Goal: Task Accomplishment & Management: Complete application form

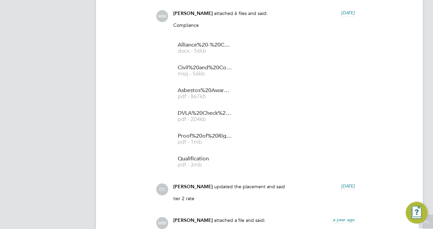
click at [66, 93] on app-navbar "AT Alliance Team Notifications 20 Applications: Network Team Members Businesses…" at bounding box center [50, 59] width 80 height 1211
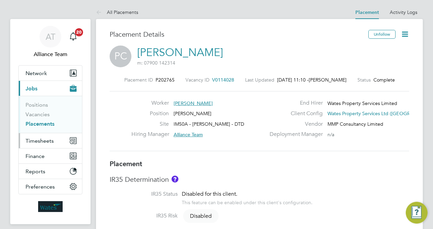
click at [46, 142] on span "Timesheets" at bounding box center [40, 141] width 28 height 6
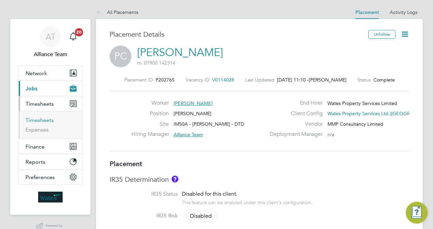
click at [48, 118] on link "Timesheets" at bounding box center [40, 120] width 28 height 6
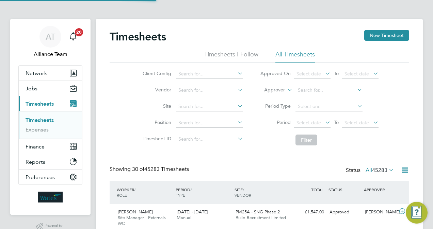
scroll to position [17, 59]
click at [278, 86] on li "Approver" at bounding box center [318, 90] width 135 height 16
click at [277, 91] on label "Approver" at bounding box center [269, 90] width 31 height 7
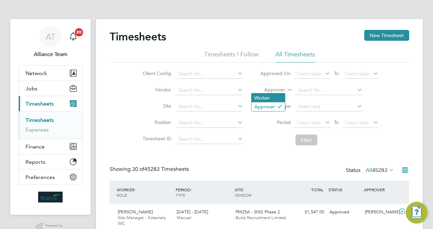
click at [273, 97] on li "Worker" at bounding box center [267, 98] width 33 height 9
click at [33, 93] on button "Jobs" at bounding box center [50, 88] width 63 height 15
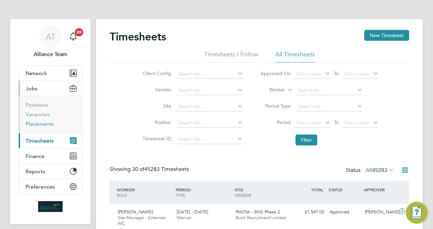
click at [49, 121] on link "Placements" at bounding box center [40, 124] width 28 height 6
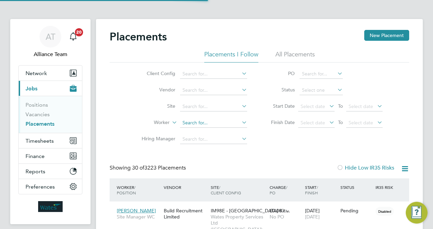
click at [199, 123] on input at bounding box center [213, 123] width 67 height 10
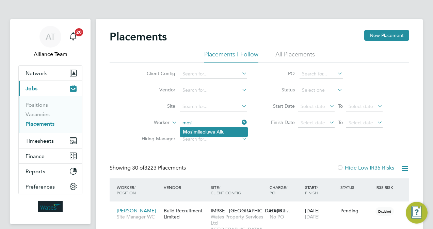
click at [215, 131] on li "Mosi mileoluwa Aliu" at bounding box center [213, 132] width 67 height 9
type input "Mosimileoluwa Aliu"
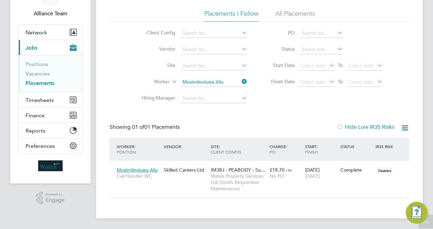
click at [255, 120] on div "Placements New Placement Placements I Follow All Placements Client Config Vendo…" at bounding box center [259, 93] width 299 height 209
click at [253, 176] on span "Wates Property Services Ltd (South Responsive Maintenance)" at bounding box center [238, 182] width 55 height 19
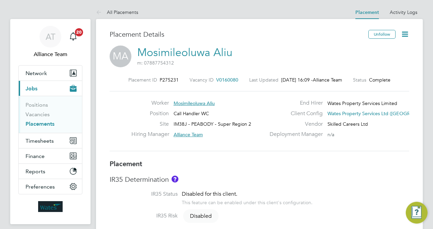
click at [400, 34] on icon at bounding box center [404, 34] width 9 height 9
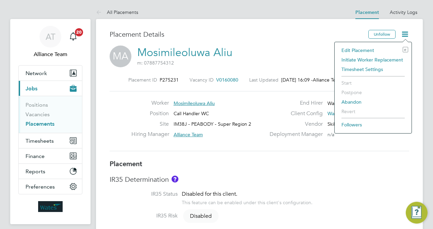
click at [366, 50] on li "Edit Placement e" at bounding box center [373, 51] width 70 height 10
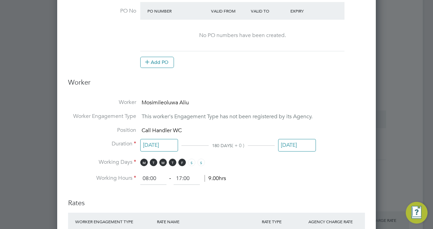
click at [293, 145] on input "12 Sep 2025" at bounding box center [297, 145] width 38 height 13
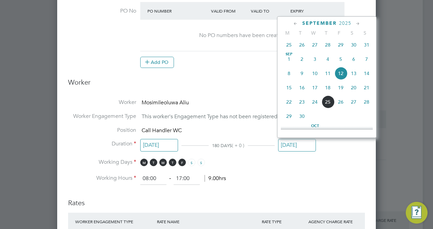
click at [359, 26] on icon at bounding box center [357, 23] width 6 height 7
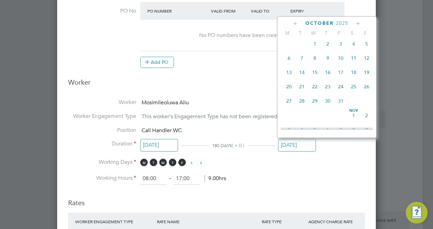
click at [330, 108] on span "30" at bounding box center [327, 101] width 13 height 13
type input "30 Oct 2025"
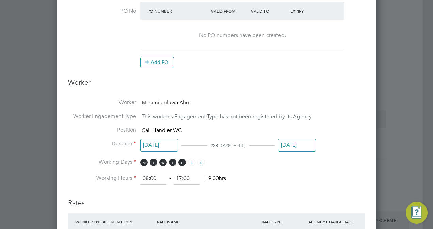
click at [327, 146] on li "Duration 17 Mar 2025 228 DAYS ( + 48 ) 30 Oct 2025" at bounding box center [216, 150] width 297 height 18
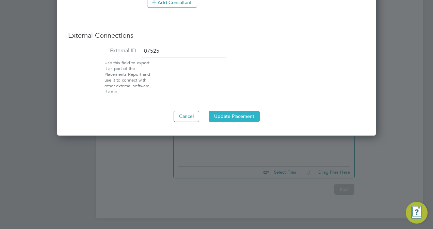
click at [239, 112] on button "Update Placement" at bounding box center [234, 116] width 51 height 11
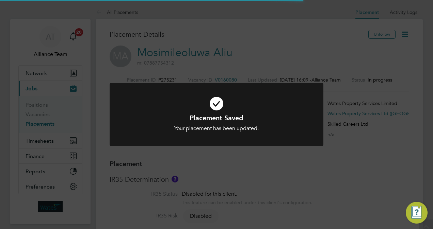
click at [399, 136] on div "Placement Saved Your placement has been updated. Cancel Okay" at bounding box center [216, 114] width 433 height 229
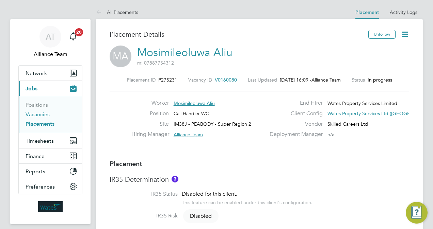
click at [41, 114] on link "Vacancies" at bounding box center [38, 114] width 24 height 6
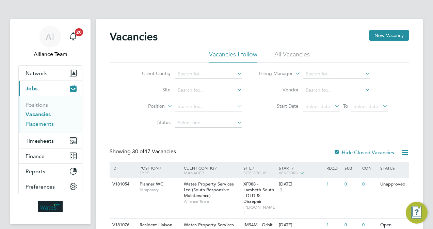
click at [43, 122] on link "Placements" at bounding box center [40, 124] width 28 height 6
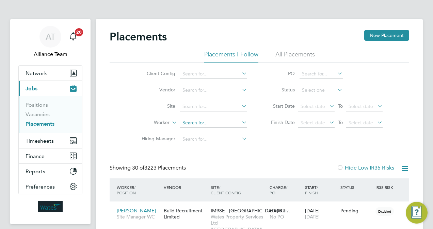
click at [207, 123] on input at bounding box center [213, 123] width 67 height 10
click at [219, 134] on li "Mari a L abrador" at bounding box center [213, 132] width 67 height 9
type input "Maria Labrador"
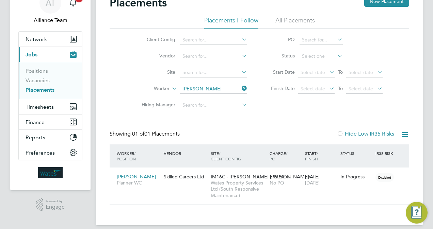
scroll to position [41, 0]
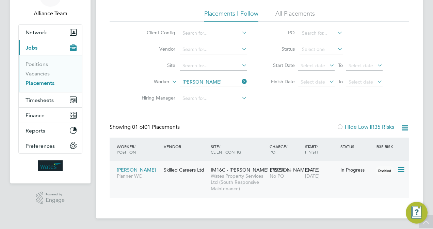
click at [253, 183] on span "Wates Property Services Ltd (South Responsive Maintenance)" at bounding box center [238, 182] width 55 height 19
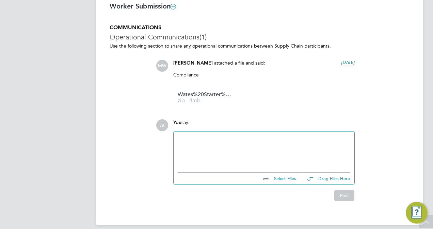
scroll to position [517, 0]
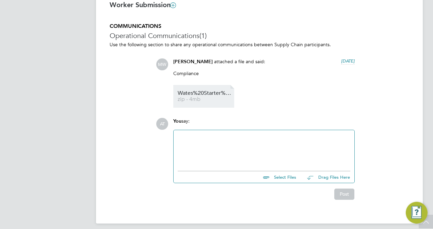
click at [185, 93] on span "Wates%20Starter%20Pack%20%E2%80%93%20Certificate%20of%20Compliance%20(COC)%20%2…" at bounding box center [205, 93] width 54 height 5
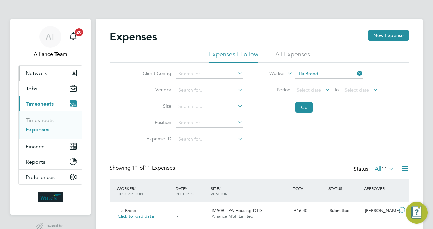
click at [42, 77] on button "Network" at bounding box center [50, 73] width 63 height 15
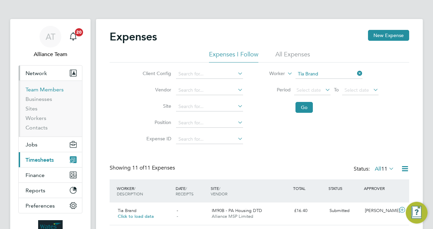
click at [37, 91] on link "Team Members" at bounding box center [45, 89] width 38 height 6
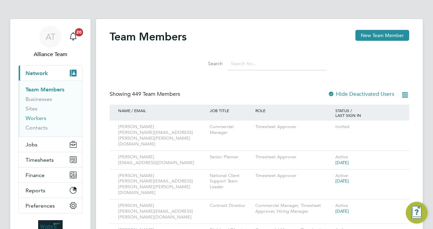
click at [36, 118] on link "Workers" at bounding box center [36, 118] width 21 height 6
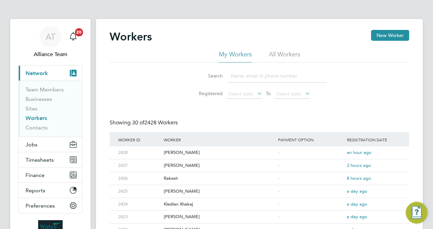
click at [257, 75] on input at bounding box center [276, 75] width 99 height 13
type input "[PERSON_NAME]"
click at [156, 97] on div "Search [PERSON_NAME] Registered Select date To Select date" at bounding box center [259, 83] width 299 height 40
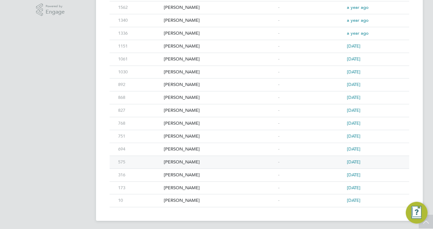
click at [195, 160] on div "[PERSON_NAME]" at bounding box center [219, 162] width 114 height 13
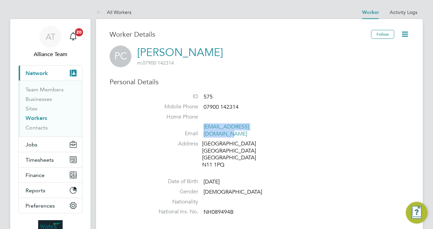
drag, startPoint x: 277, startPoint y: 128, endPoint x: 204, endPoint y: 130, distance: 73.2
click at [204, 130] on li "Email peterclauzelma@aol.co.uk" at bounding box center [279, 131] width 259 height 17
drag, startPoint x: 204, startPoint y: 130, endPoint x: 212, endPoint y: 128, distance: 8.6
copy link "peterclauzelma@aol.co.uk"
click at [315, 141] on li "Address High Street London London N11 1PQ" at bounding box center [279, 156] width 259 height 30
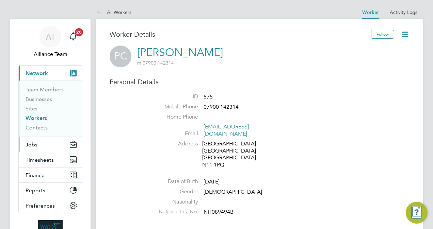
click at [37, 142] on button "Jobs" at bounding box center [50, 144] width 63 height 15
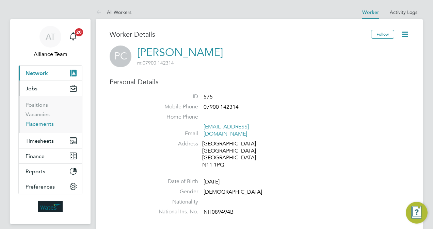
click at [36, 124] on link "Placements" at bounding box center [40, 124] width 28 height 6
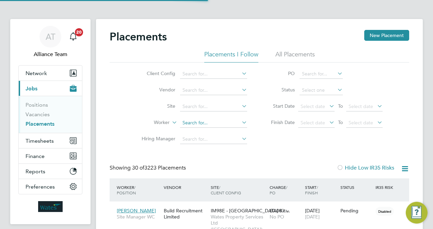
click at [199, 120] on input at bounding box center [213, 123] width 67 height 10
click at [214, 132] on li "Peter Cl auzelma" at bounding box center [214, 132] width 68 height 9
type input "Peter Clauzelma"
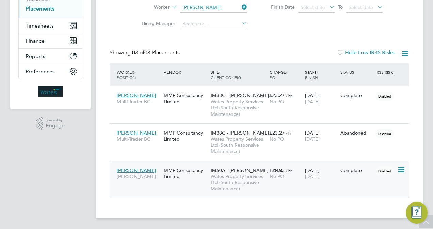
click at [268, 176] on div "£22.93 / hr No PO" at bounding box center [285, 173] width 35 height 19
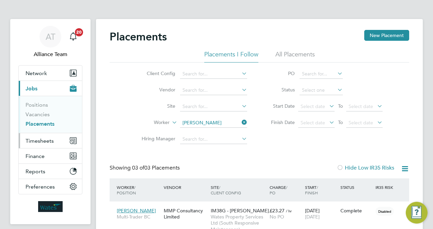
click at [46, 135] on button "Timesheets" at bounding box center [50, 140] width 63 height 15
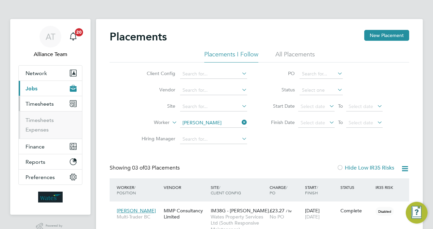
click at [47, 116] on ul "Timesheets Expenses" at bounding box center [50, 125] width 63 height 28
click at [49, 120] on link "Timesheets" at bounding box center [40, 120] width 28 height 6
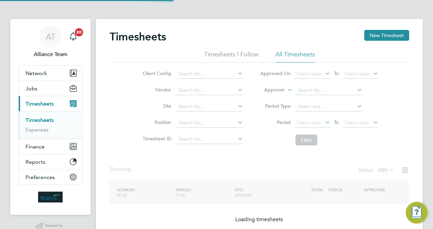
click at [274, 91] on label "Approver" at bounding box center [269, 90] width 31 height 7
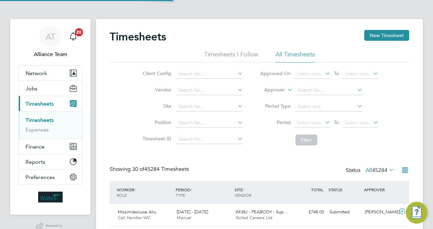
scroll to position [17, 59]
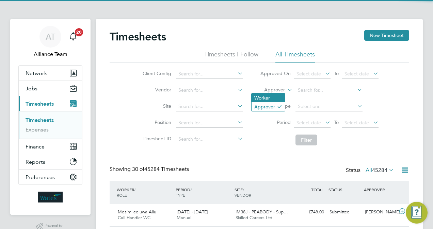
click at [272, 94] on li "Worker" at bounding box center [267, 98] width 33 height 9
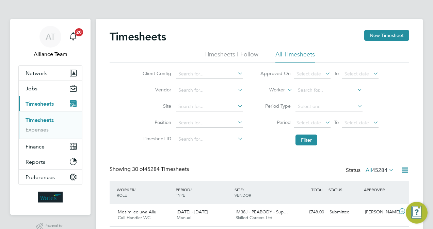
click at [311, 83] on li "Worker" at bounding box center [318, 90] width 135 height 16
click at [310, 89] on input at bounding box center [328, 91] width 67 height 10
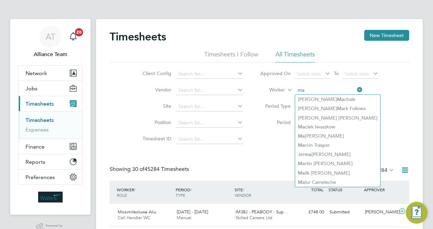
type input "m"
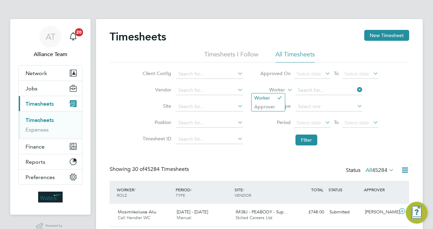
click at [278, 105] on li "Approver" at bounding box center [267, 106] width 33 height 9
click at [314, 88] on input at bounding box center [328, 91] width 67 height 10
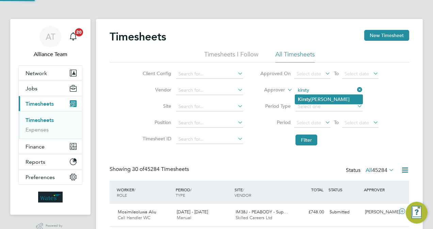
click at [321, 101] on li "Kirsty Johnson" at bounding box center [328, 99] width 67 height 9
type input "Kirsty Johnson"
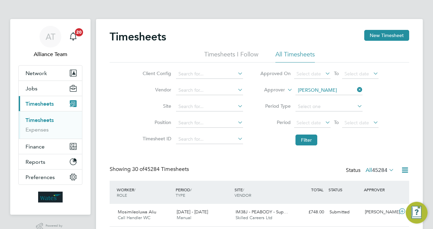
click at [304, 145] on button "Filter" at bounding box center [306, 140] width 22 height 11
click at [265, 146] on li "Filter" at bounding box center [318, 140] width 135 height 18
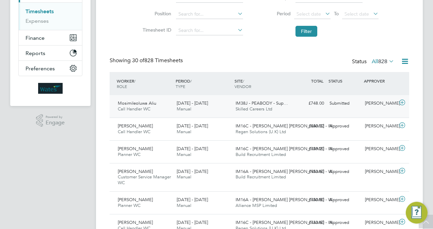
click at [296, 106] on div "£748.00 Submitted" at bounding box center [308, 103] width 35 height 11
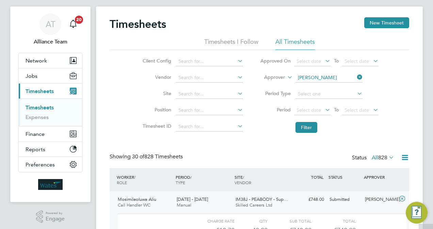
scroll to position [0, 0]
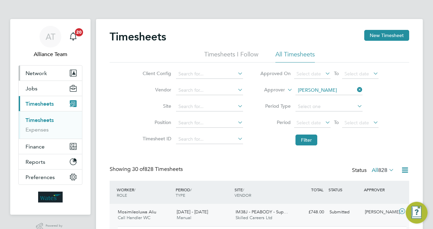
click at [37, 77] on button "Network" at bounding box center [50, 73] width 63 height 15
click at [48, 74] on button "Network" at bounding box center [50, 73] width 63 height 15
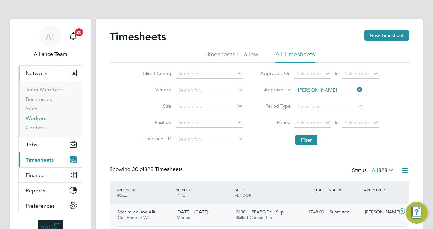
click at [42, 119] on link "Workers" at bounding box center [36, 118] width 21 height 6
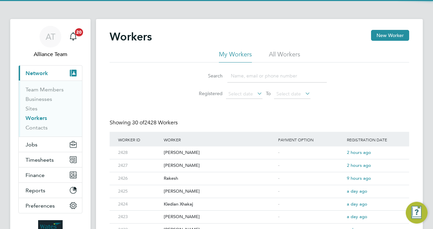
click at [272, 74] on input at bounding box center [276, 75] width 99 height 13
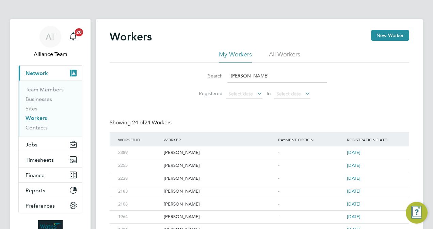
type input "peter"
click at [188, 94] on li "Registered Select date To Select date" at bounding box center [259, 94] width 152 height 16
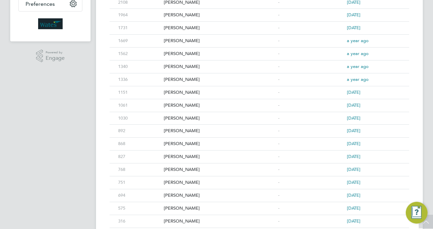
scroll to position [248, 0]
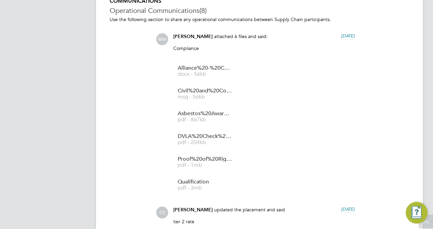
scroll to position [558, 0]
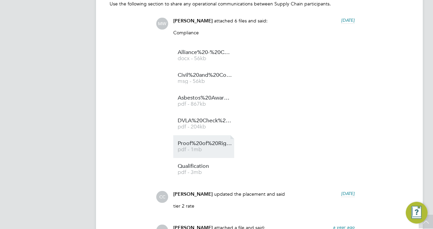
click at [198, 152] on span "pdf - 1mb" at bounding box center [205, 149] width 54 height 5
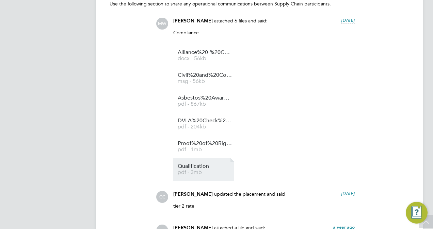
click at [209, 165] on span "Qualification" at bounding box center [205, 166] width 54 height 5
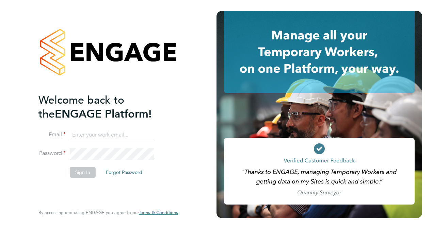
click at [112, 138] on input at bounding box center [112, 135] width 84 height 12
type input "megan.sheppard@alliancemsp.co.uk"
click at [127, 173] on button "Forgot Password" at bounding box center [123, 172] width 47 height 11
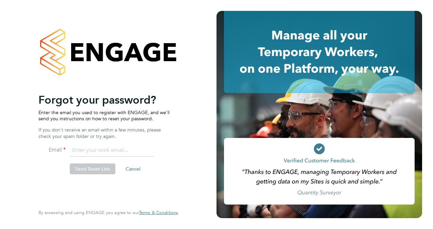
click at [108, 149] on input "email" at bounding box center [112, 151] width 84 height 12
type input "megan.sheppard@alliancemsp.co.uk"
click at [90, 169] on button "Send Reset Link" at bounding box center [93, 169] width 46 height 11
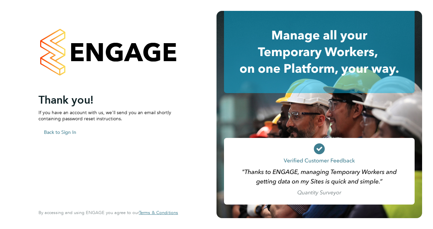
click at [56, 136] on button "Back to Sign In" at bounding box center [59, 132] width 43 height 11
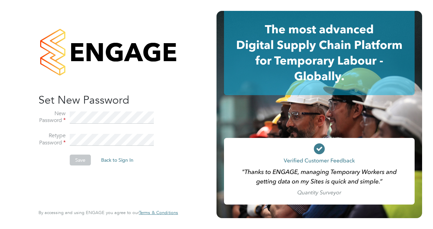
click at [119, 125] on li "New Password" at bounding box center [104, 121] width 133 height 22
click at [78, 161] on button "Save" at bounding box center [80, 160] width 21 height 11
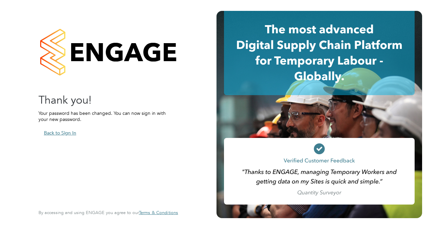
click at [70, 132] on button "Back to Sign In" at bounding box center [59, 133] width 43 height 11
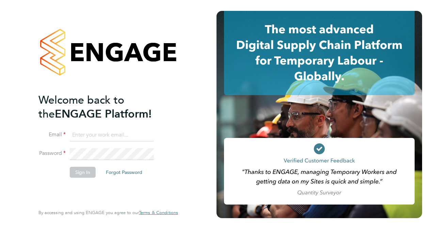
click at [112, 132] on input at bounding box center [112, 135] width 84 height 12
type input "[PERSON_NAME][EMAIL_ADDRESS][PERSON_NAME][DOMAIN_NAME]"
click at [73, 172] on button "Sign In" at bounding box center [83, 172] width 26 height 11
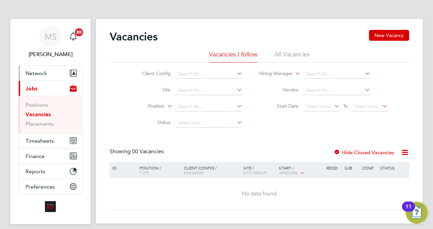
click at [42, 74] on span "Network" at bounding box center [36, 73] width 21 height 6
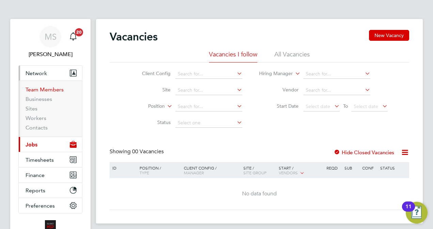
click at [44, 91] on link "Team Members" at bounding box center [45, 89] width 38 height 6
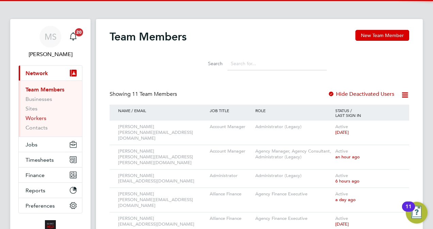
click at [43, 120] on link "Workers" at bounding box center [36, 118] width 21 height 6
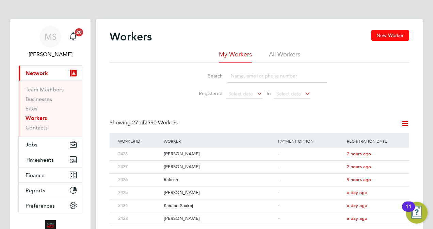
click at [400, 30] on button "New Worker" at bounding box center [390, 35] width 38 height 11
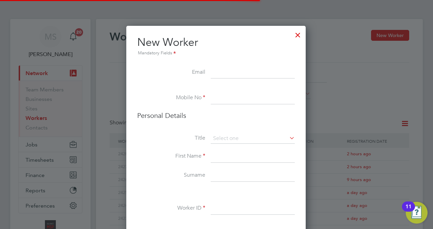
scroll to position [572, 180]
paste input ""izuodoemene@gmail.com" <izuodoemene@gmail.com>"
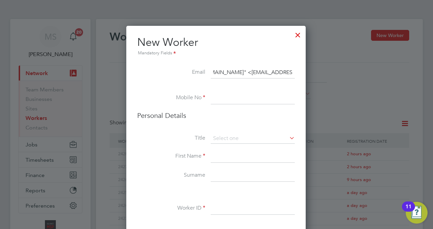
scroll to position [0, 0]
drag, startPoint x: 225, startPoint y: 73, endPoint x: 189, endPoint y: 75, distance: 36.4
click at [189, 75] on li "Email "izuodoemene@gmail.com" <izuodoemene@gmail.com>" at bounding box center [216, 76] width 158 height 19
click at [282, 71] on input "izuodoemene@gmail.com>" at bounding box center [253, 73] width 84 height 12
type input "izuodoemene@gmail.com"
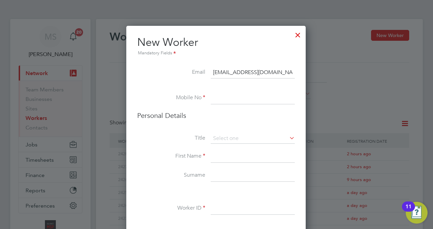
click at [251, 100] on input at bounding box center [253, 98] width 84 height 12
type input "07770050235"
click at [239, 135] on input at bounding box center [253, 139] width 84 height 10
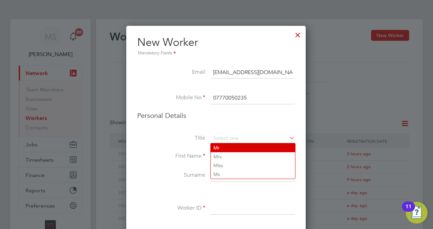
click at [239, 149] on li "Mr" at bounding box center [253, 148] width 84 height 9
type input "Mr"
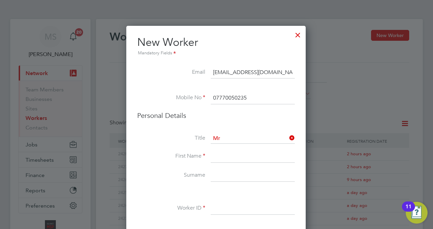
click at [233, 154] on input at bounding box center [253, 157] width 84 height 12
type input "Izu"
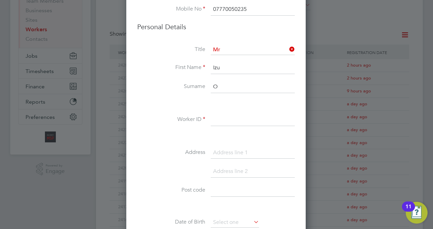
scroll to position [93, 0]
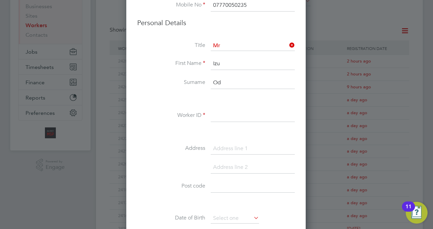
click at [161, 105] on div "Title Mr First Name Izu Surname Od Worker ID Address Post code Date of Birth Ge…" at bounding box center [216, 164] width 158 height 247
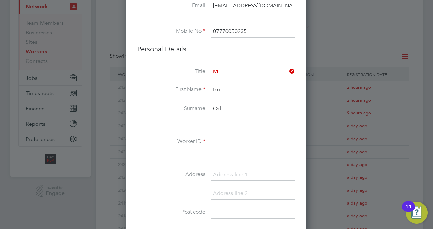
scroll to position [66, 0]
click at [229, 107] on input "Od" at bounding box center [253, 110] width 84 height 12
type input "Odoemene"
click at [234, 139] on input at bounding box center [253, 143] width 84 height 12
type input "Izuodoemene"
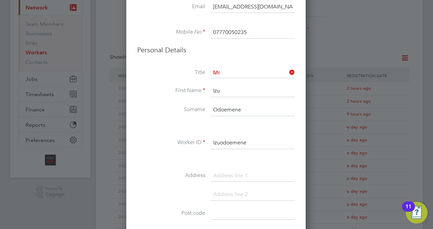
click at [162, 168] on div "Title Mr First Name Izu Surname Odoemene Worker ID Izuodoemene Address Post cod…" at bounding box center [216, 191] width 158 height 247
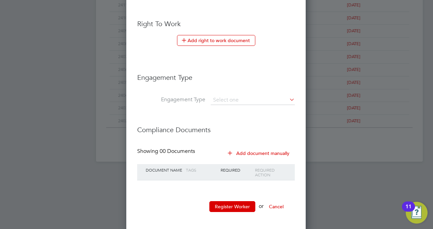
scroll to position [369, 0]
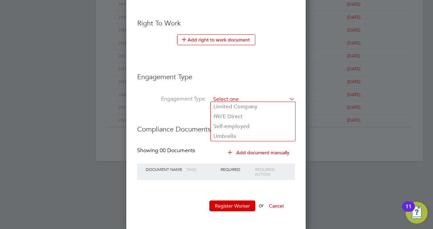
click at [252, 95] on input at bounding box center [253, 100] width 84 height 10
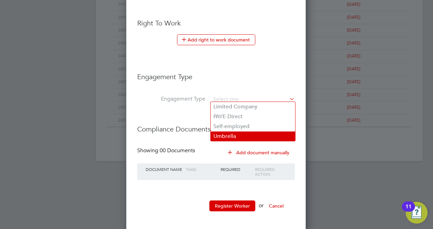
click at [249, 134] on li "Umbrella" at bounding box center [253, 137] width 84 height 10
type input "Umbrella"
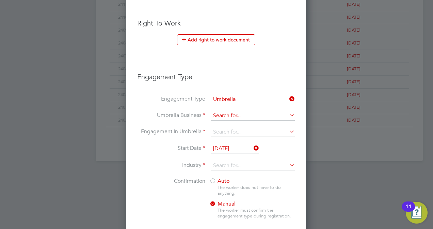
click at [237, 112] on input at bounding box center [253, 116] width 84 height 10
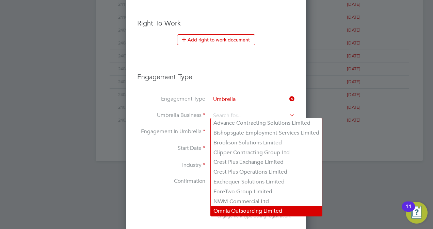
click at [251, 216] on li "Omnia Outsourcing Limited" at bounding box center [266, 212] width 111 height 10
type input "Omnia Outsourcing Limited"
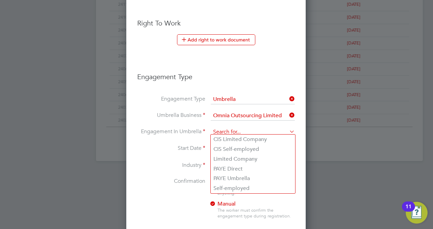
click at [233, 130] on input at bounding box center [253, 133] width 84 height 10
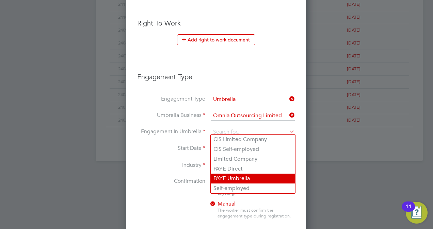
click at [239, 178] on li "PAYE Umbrella" at bounding box center [253, 179] width 84 height 10
type input "PAYE Umbrella"
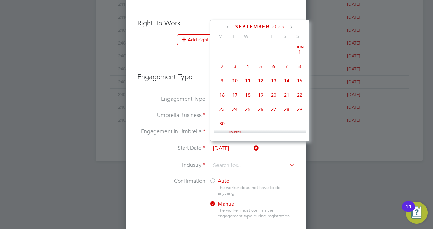
click at [236, 149] on input "25 Sep 2025" at bounding box center [235, 149] width 48 height 10
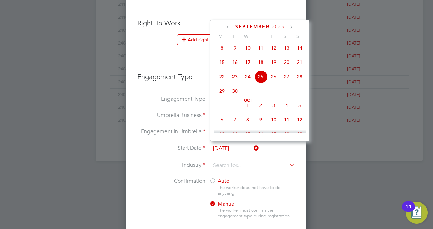
click at [224, 95] on span "29" at bounding box center [221, 91] width 13 height 13
type input "[DATE]"
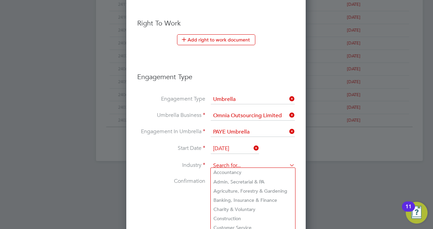
click at [228, 161] on input at bounding box center [253, 166] width 84 height 10
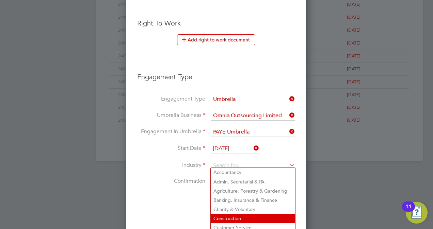
click at [246, 218] on li "Construction" at bounding box center [253, 218] width 84 height 9
type input "Construction"
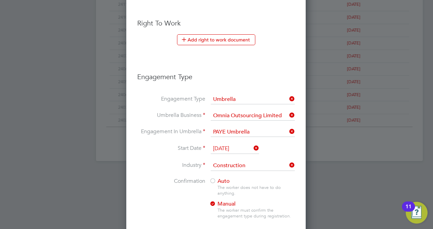
click at [217, 178] on span "Auto" at bounding box center [219, 181] width 20 height 7
click at [165, 186] on li "Confirmation Auto The worker does not have to do anything. Manual The worker mu…" at bounding box center [216, 204] width 158 height 52
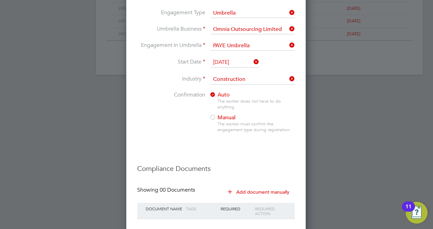
scroll to position [494, 0]
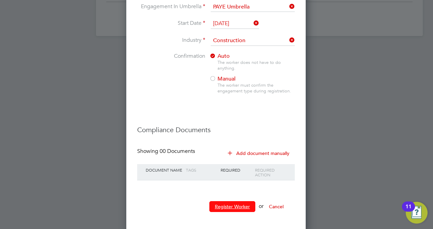
click at [247, 202] on button "Register Worker" at bounding box center [232, 206] width 46 height 11
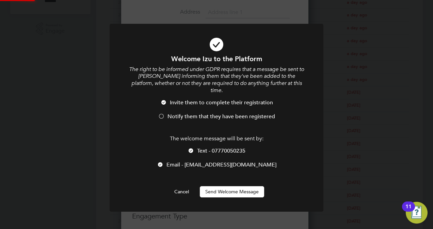
scroll to position [0, 0]
click at [189, 113] on span "Notify them that they have been registered" at bounding box center [221, 116] width 108 height 7
click at [228, 187] on button "Send Welcome Message" at bounding box center [232, 191] width 64 height 11
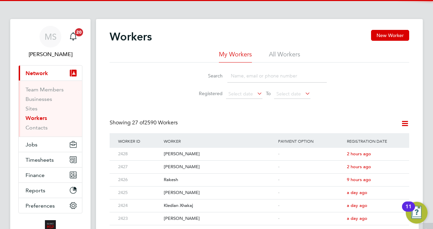
scroll to position [0, 0]
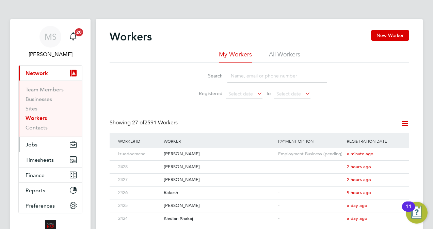
click at [37, 149] on button "Jobs" at bounding box center [50, 144] width 63 height 15
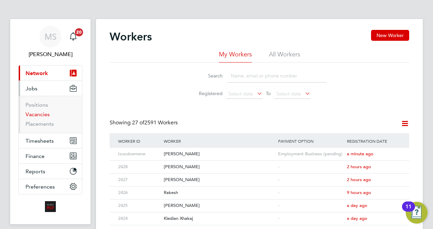
click at [43, 116] on link "Vacancies" at bounding box center [38, 114] width 24 height 6
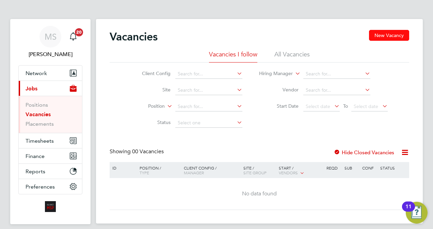
click at [388, 39] on button "New Vacancy" at bounding box center [389, 35] width 40 height 11
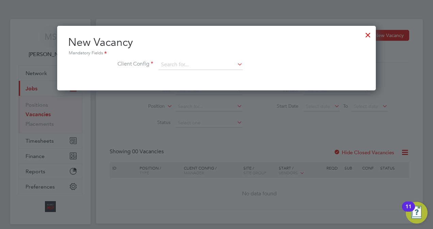
scroll to position [64, 318]
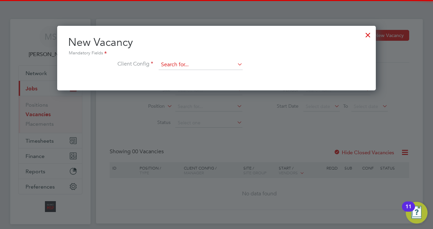
click at [216, 64] on input at bounding box center [201, 65] width 84 height 10
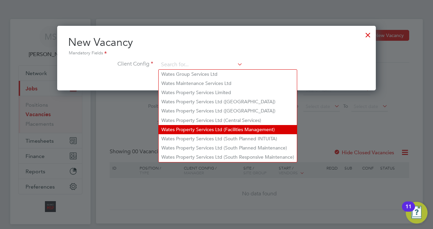
click at [247, 129] on li "Wates Property Services Ltd (Facilities Management)" at bounding box center [228, 129] width 138 height 9
type input "Wates Property Services Ltd (Facilities Management)"
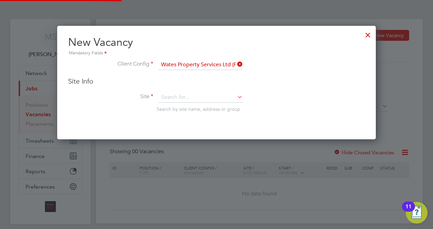
scroll to position [113, 318]
click at [192, 95] on input at bounding box center [201, 98] width 84 height 10
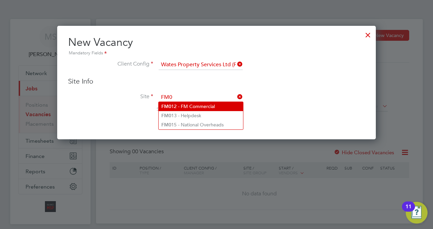
click at [199, 108] on li "FM0 12 - FM Commercial" at bounding box center [201, 106] width 84 height 9
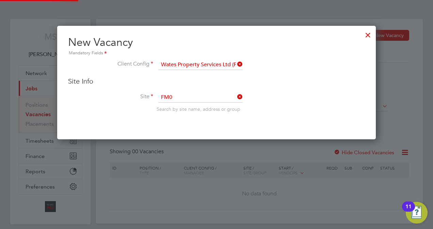
type input "FM012 - FM Commercial"
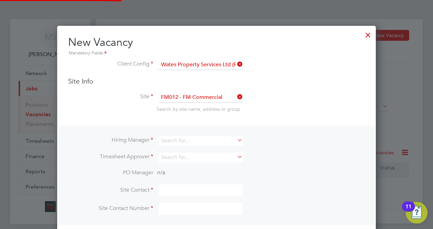
scroll to position [251, 318]
click at [298, 106] on div "Search by site name, address or group" at bounding box center [260, 109] width 208 height 6
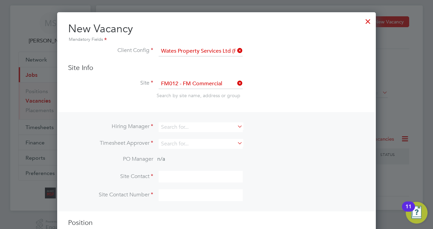
scroll to position [27, 0]
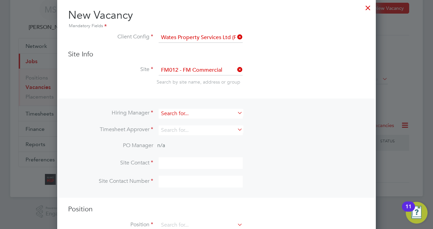
click at [189, 112] on input at bounding box center [201, 114] width 84 height 10
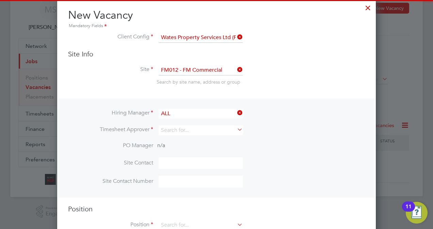
click at [197, 140] on li "All iance Team" at bounding box center [204, 140] width 90 height 9
type input "Alliance Team"
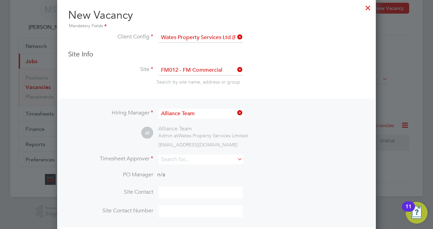
click at [317, 146] on div "wates@alliance-msp.co.uk" at bounding box center [261, 145] width 207 height 6
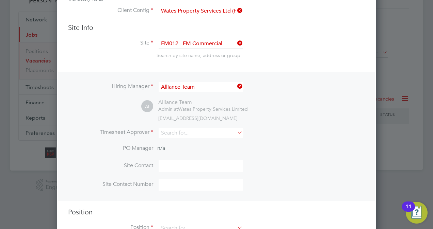
scroll to position [54, 0]
click at [199, 131] on input at bounding box center [201, 133] width 84 height 10
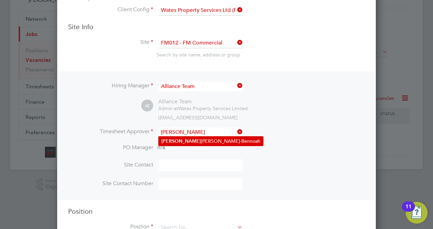
click at [204, 141] on li "Fred Owusu-Bennoah" at bounding box center [211, 141] width 104 height 9
type input "Fred Owusu-Bennoah"
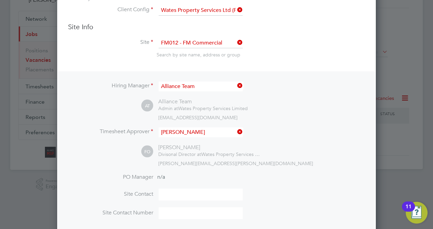
scroll to position [310, 318]
click at [284, 197] on li "Site Contact" at bounding box center [216, 198] width 297 height 19
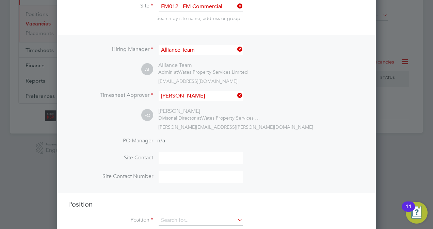
scroll to position [107, 0]
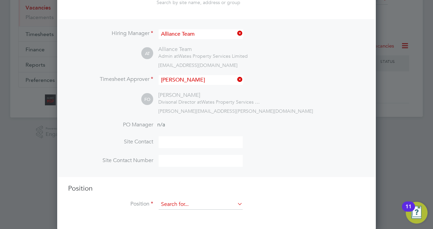
click at [208, 201] on input at bounding box center [201, 205] width 84 height 10
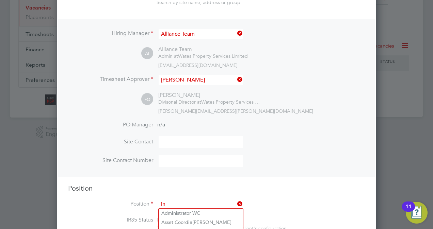
type input "in"
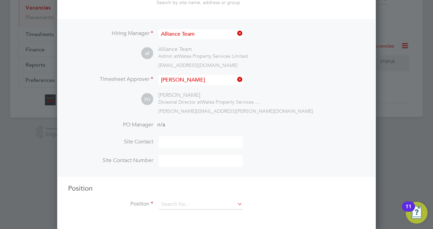
click at [295, 184] on h3 "Position" at bounding box center [216, 188] width 297 height 9
click at [203, 204] on input at bounding box center [201, 205] width 84 height 10
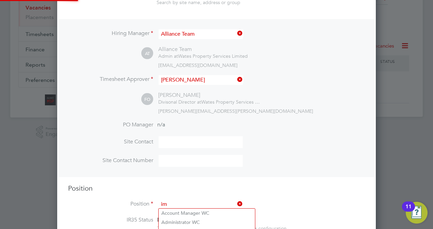
scroll to position [1006, 318]
type input "i"
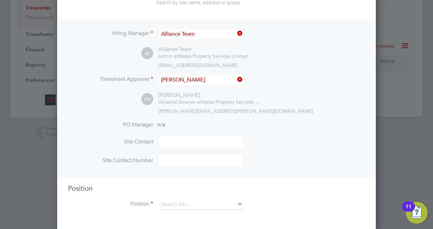
click at [290, 191] on h3 "Position" at bounding box center [216, 188] width 297 height 9
click at [199, 203] on input at bounding box center [201, 205] width 84 height 10
click at [222, 79] on input at bounding box center [201, 80] width 84 height 10
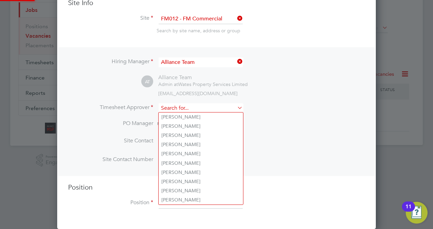
scroll to position [77, 0]
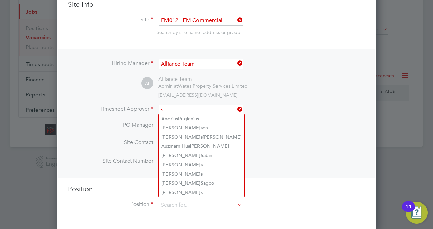
type input "s"
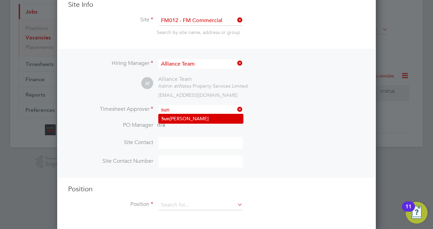
click at [201, 120] on li "Sun ita Kainth" at bounding box center [201, 118] width 84 height 9
type input "Sunita Kainth"
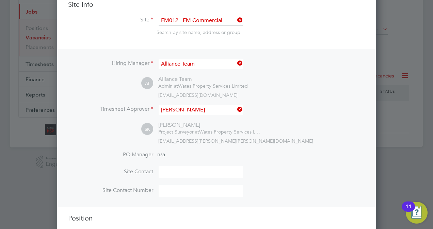
scroll to position [310, 318]
click at [293, 141] on div "sunita.kainth@wates.co.uk" at bounding box center [261, 141] width 207 height 6
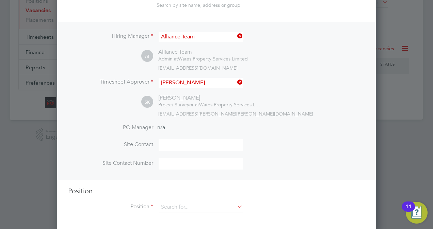
scroll to position [107, 0]
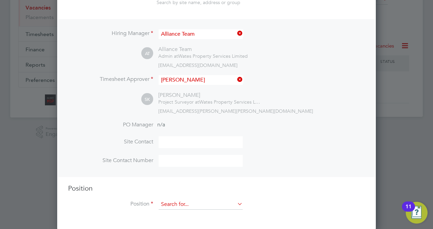
click at [199, 207] on input at bounding box center [201, 205] width 84 height 10
click at [293, 165] on li "Site Contact Number" at bounding box center [216, 164] width 297 height 19
click at [329, 146] on li "Site Contact" at bounding box center [216, 145] width 297 height 19
click at [212, 203] on input at bounding box center [201, 205] width 84 height 10
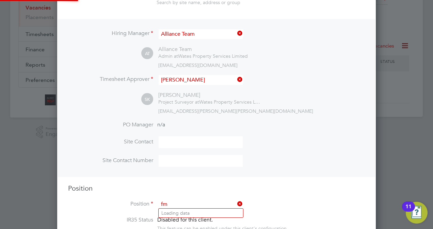
scroll to position [1006, 318]
type input "fm"
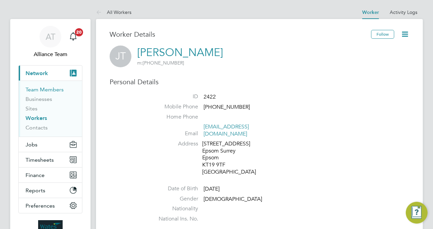
click at [46, 93] on link "Team Members" at bounding box center [45, 89] width 38 height 6
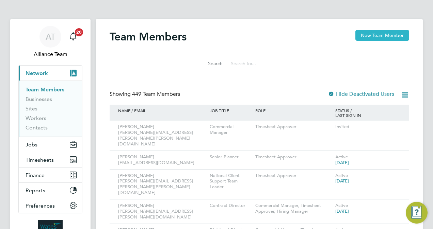
click at [393, 33] on button "New Team Member" at bounding box center [382, 35] width 54 height 11
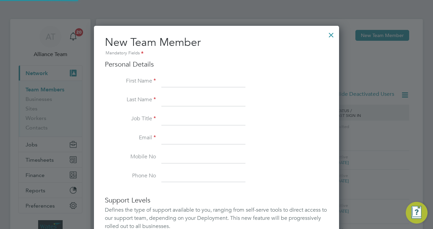
scroll to position [419, 245]
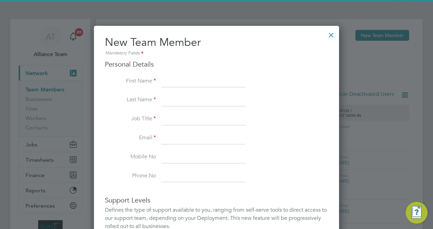
click at [218, 80] on input at bounding box center [203, 82] width 84 height 12
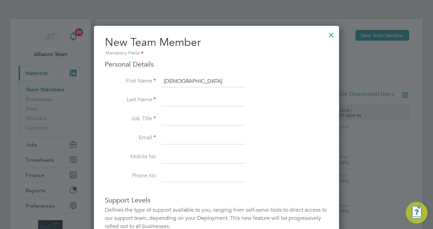
type input "[DEMOGRAPHIC_DATA]"
paste input "[PERSON_NAME]"
type input "[PERSON_NAME]"
click at [181, 120] on input at bounding box center [203, 119] width 84 height 12
type input "Project Surveyor"
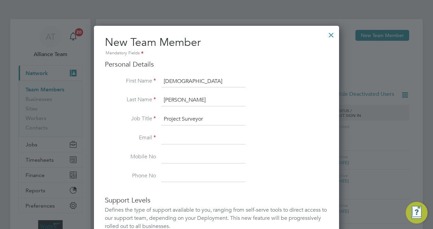
click at [173, 135] on input at bounding box center [203, 138] width 84 height 12
paste input "[EMAIL_ADDRESS][PERSON_NAME][PERSON_NAME][DOMAIN_NAME]"
type input "[EMAIL_ADDRESS][PERSON_NAME][PERSON_NAME][DOMAIN_NAME]"
click at [276, 161] on li "Mobile No" at bounding box center [216, 160] width 223 height 19
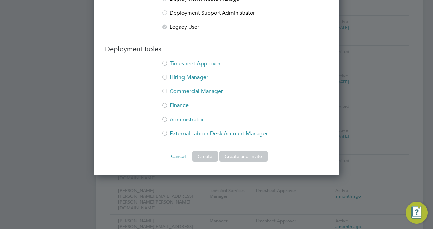
scroll to position [272, 0]
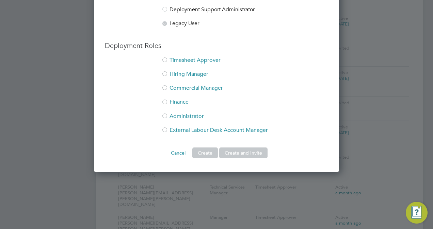
click at [196, 62] on li "Timesheet Approver" at bounding box center [216, 64] width 223 height 14
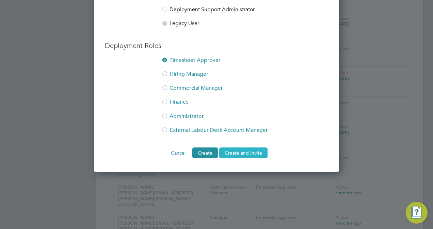
click at [234, 149] on button "Create and Invite" at bounding box center [243, 153] width 48 height 11
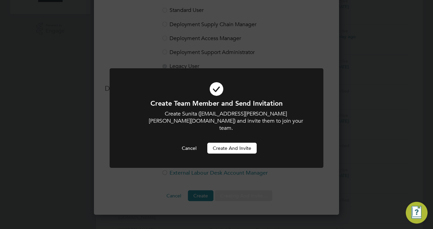
click at [234, 143] on button "Create and invite" at bounding box center [231, 148] width 49 height 11
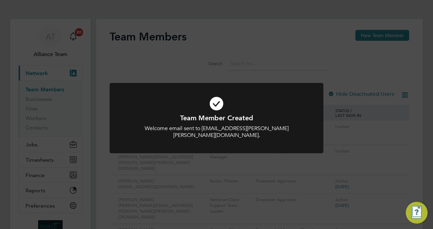
click at [118, 59] on div "Team Member Created Welcome email sent to [EMAIL_ADDRESS][PERSON_NAME][PERSON_N…" at bounding box center [216, 114] width 433 height 229
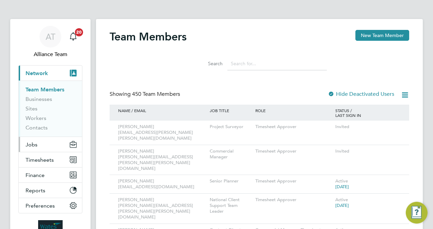
click at [48, 145] on button "Jobs" at bounding box center [50, 144] width 63 height 15
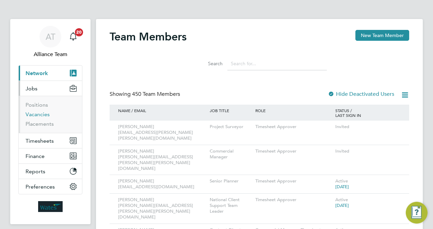
click at [41, 113] on link "Vacancies" at bounding box center [38, 114] width 24 height 6
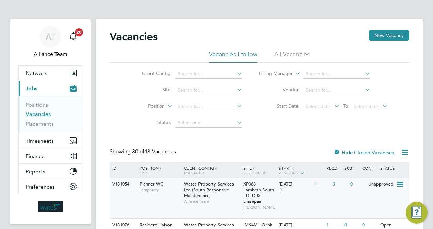
click at [228, 198] on div "Wates Property Services Ltd (South Responsive Maintenance) Alliance Team" at bounding box center [212, 192] width 60 height 29
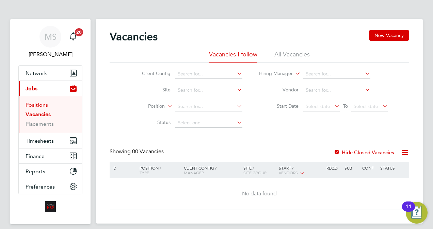
click at [37, 104] on link "Positions" at bounding box center [37, 105] width 22 height 6
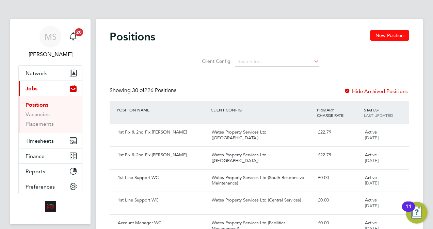
click at [393, 34] on button "New Position" at bounding box center [389, 35] width 39 height 11
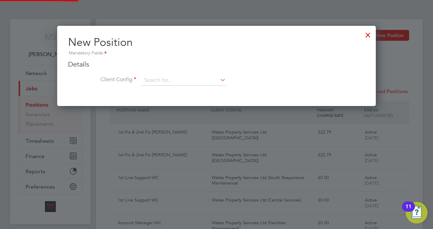
scroll to position [80, 318]
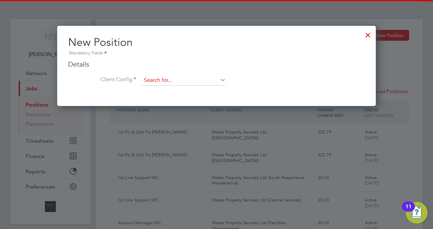
click at [173, 81] on input at bounding box center [184, 81] width 84 height 10
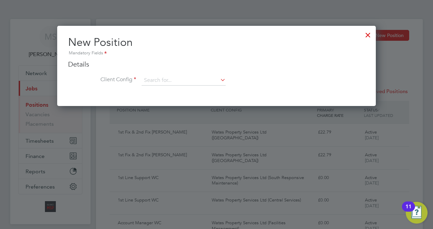
click at [225, 145] on li "Wates Property Services Ltd (Facilities Management)" at bounding box center [211, 145] width 138 height 9
type input "Wates Property Services Ltd (Facilities Management)"
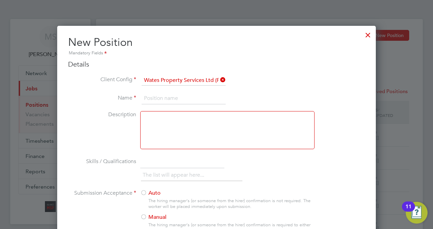
click at [181, 96] on input at bounding box center [184, 99] width 84 height 12
type input "I"
type input "FM Internship"
click at [284, 167] on li "Skills / Qualifications The list will appear here..." at bounding box center [216, 173] width 297 height 34
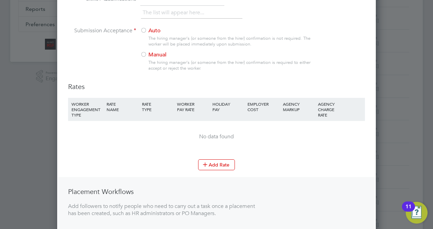
scroll to position [163, 0]
click at [222, 163] on button "Add Rate" at bounding box center [216, 164] width 37 height 11
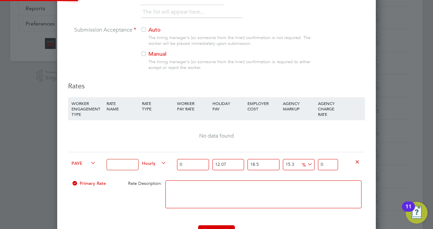
scroll to position [478, 318]
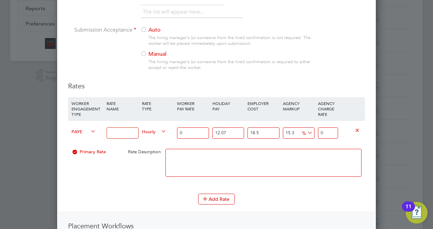
click at [288, 133] on input "15.3" at bounding box center [299, 133] width 32 height 11
type input "1"
type input "11.00"
click at [257, 161] on textarea at bounding box center [263, 163] width 196 height 28
click at [126, 134] on input at bounding box center [122, 133] width 32 height 11
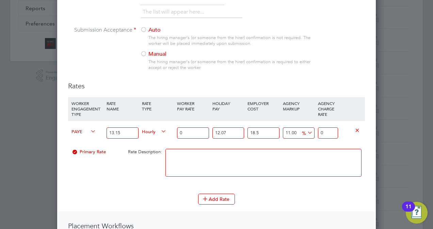
type input "13.15"
click at [215, 169] on textarea at bounding box center [263, 163] width 196 height 28
click at [356, 130] on icon at bounding box center [356, 130] width 5 height 5
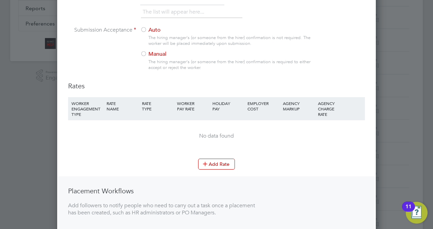
scroll to position [443, 318]
click at [268, 165] on div "Add Rate" at bounding box center [216, 164] width 297 height 11
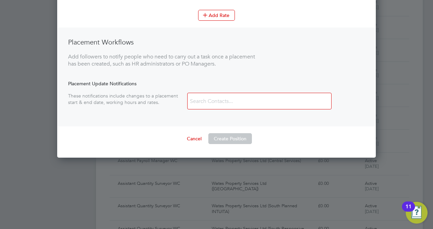
scroll to position [313, 0]
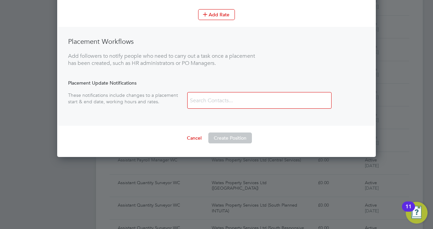
click at [236, 134] on button "Create Position" at bounding box center [230, 138] width 44 height 11
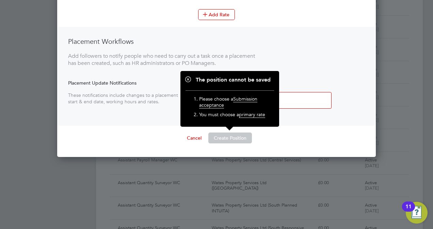
click at [317, 59] on div "Placement Workflows Add followers to notify people who need to carry out a task…" at bounding box center [216, 76] width 317 height 99
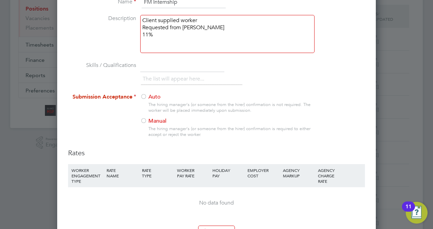
scroll to position [95, 0]
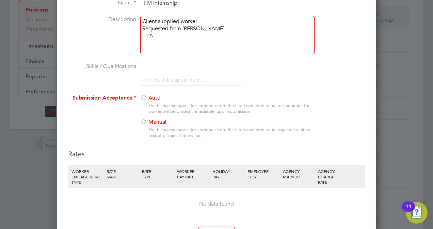
click at [149, 97] on label "Auto" at bounding box center [224, 98] width 168 height 7
click at [115, 144] on li "Submission Acceptance Auto The hiring manager's (or someone from the hirer) con…" at bounding box center [216, 122] width 297 height 55
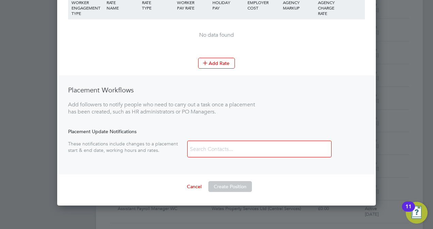
scroll to position [259, 0]
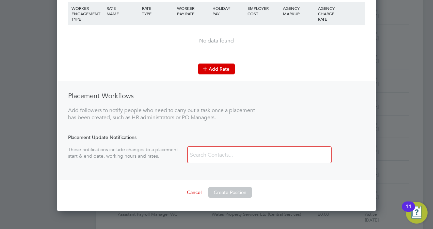
click at [218, 68] on button "Add Rate" at bounding box center [216, 69] width 37 height 11
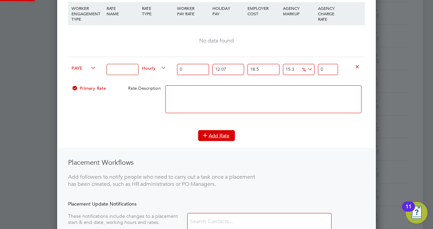
scroll to position [478, 318]
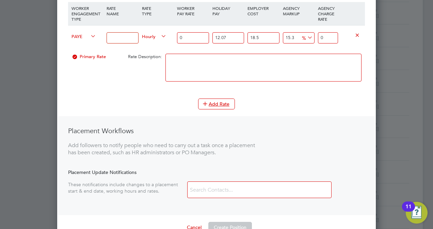
click at [123, 39] on input at bounding box center [122, 37] width 32 height 11
type input "POA"
click at [229, 224] on button "Create Position" at bounding box center [230, 227] width 44 height 11
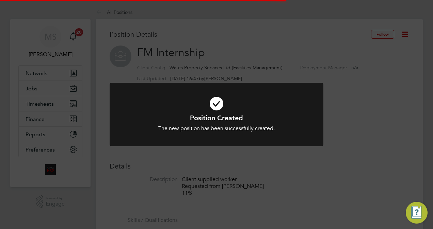
click at [384, 136] on div "Position Created The new position has been successfully created. Cancel Okay" at bounding box center [216, 114] width 433 height 229
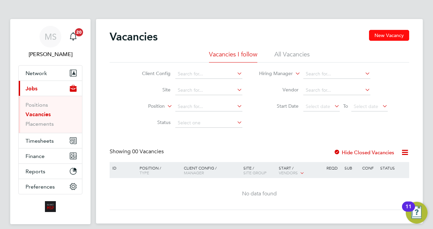
click at [390, 33] on button "New Vacancy" at bounding box center [389, 35] width 40 height 11
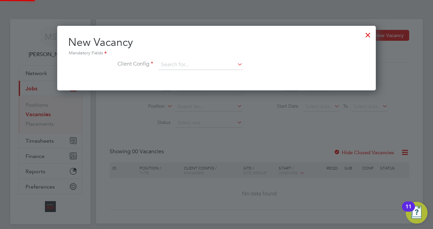
scroll to position [64, 318]
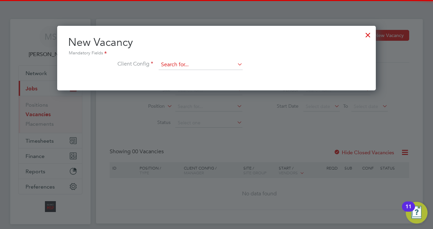
click at [206, 61] on input at bounding box center [201, 65] width 84 height 10
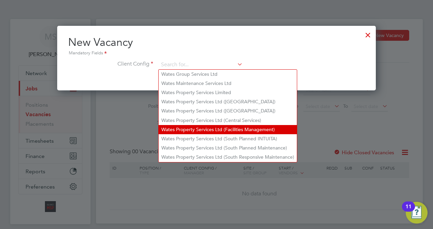
click at [237, 131] on li "Wates Property Services Ltd (Facilities Management)" at bounding box center [228, 129] width 138 height 9
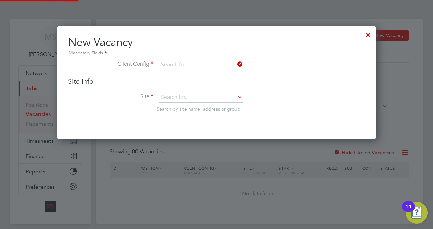
type input "Wates Property Services Ltd (Facilities Management)"
click at [304, 97] on li "Site Search by site name, address or group" at bounding box center [216, 109] width 297 height 33
click at [212, 92] on div "Site Info Site Search by site name, address or group" at bounding box center [216, 101] width 297 height 49
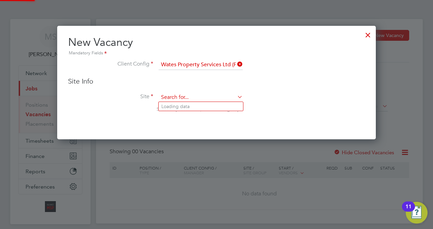
click at [208, 97] on input at bounding box center [201, 98] width 84 height 10
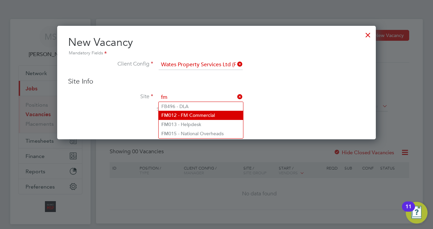
click at [211, 116] on li "FM 012 - FM Commercial" at bounding box center [201, 115] width 84 height 9
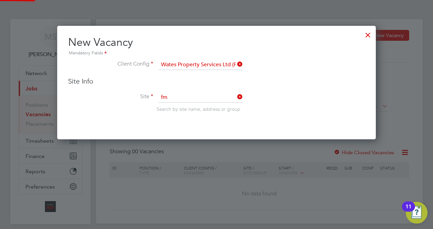
type input "FM012 - FM Commercial"
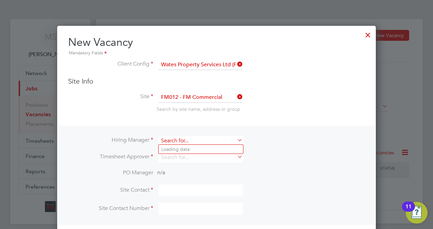
click at [223, 141] on input at bounding box center [201, 141] width 84 height 10
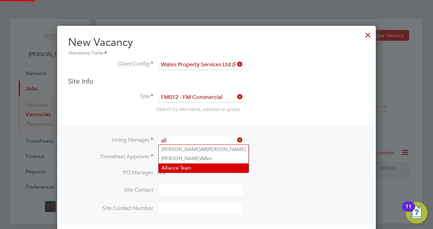
click at [188, 169] on li "All iance Team" at bounding box center [204, 168] width 90 height 9
type input "Alliance Team"
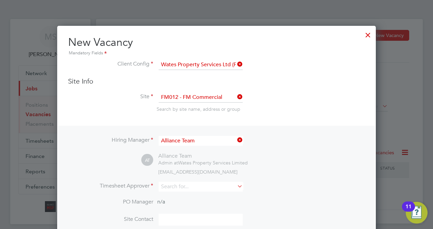
scroll to position [281, 318]
click at [184, 189] on input at bounding box center [201, 187] width 84 height 10
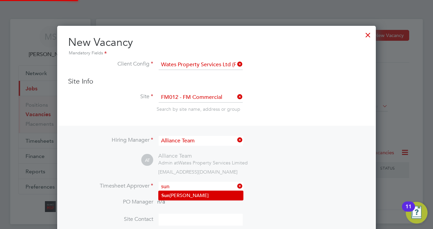
click at [192, 195] on li "Sun ita Kainth" at bounding box center [201, 195] width 84 height 9
type input "Sunita Kainth"
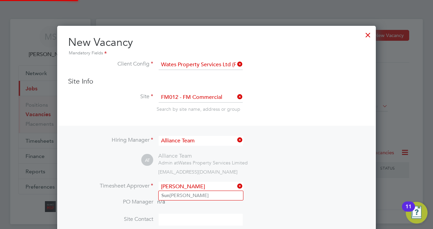
scroll to position [310, 318]
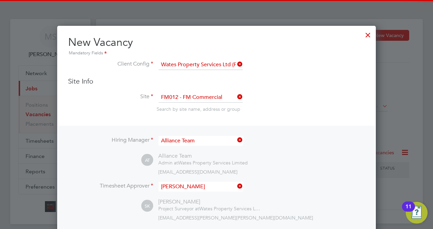
click at [268, 195] on li "Timesheet Approver Sunita Kainth" at bounding box center [216, 190] width 297 height 17
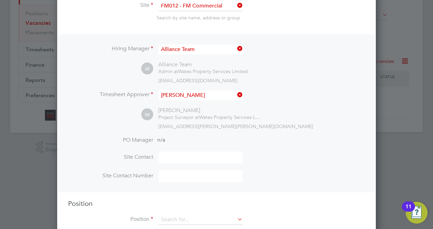
scroll to position [107, 0]
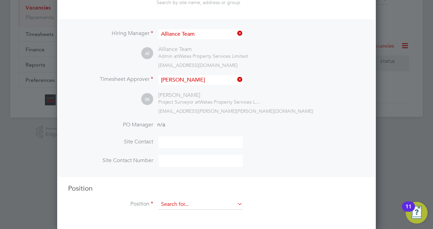
click at [208, 201] on input at bounding box center [201, 205] width 84 height 10
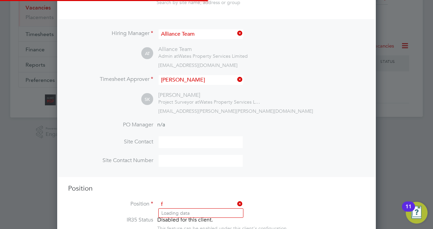
scroll to position [1006, 318]
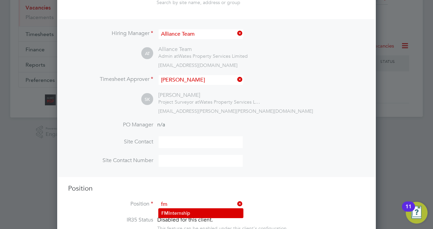
click at [198, 213] on li "FM Internship" at bounding box center [201, 213] width 84 height 9
type input "FM Internship"
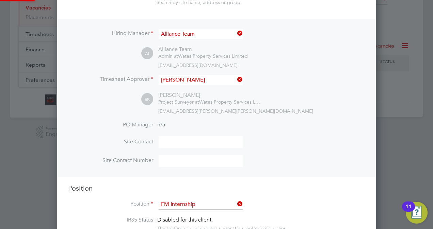
type textarea "Client supplied worker Requested from Mick Worrell 11%"
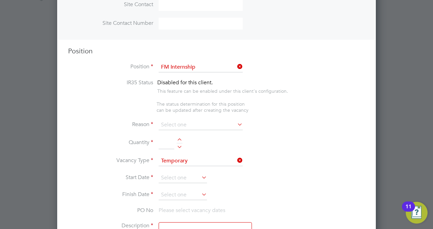
scroll to position [270, 0]
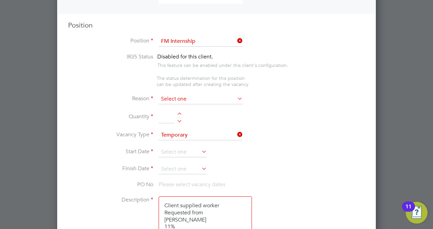
click at [187, 95] on input at bounding box center [201, 99] width 84 height 10
click at [190, 162] on li "Vacant Role" at bounding box center [201, 161] width 84 height 9
type input "Vacant Role"
click at [180, 113] on div at bounding box center [180, 115] width 6 height 5
type input "1"
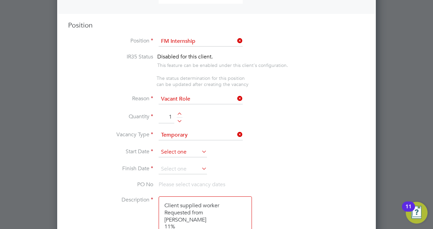
click at [172, 149] on input at bounding box center [183, 152] width 48 height 10
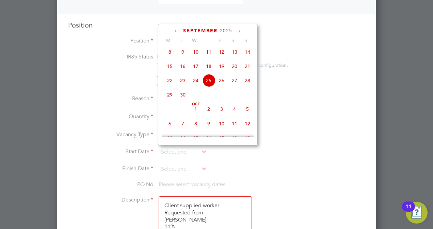
click at [169, 99] on span "29" at bounding box center [169, 94] width 13 height 13
type input "29 Sep 2025"
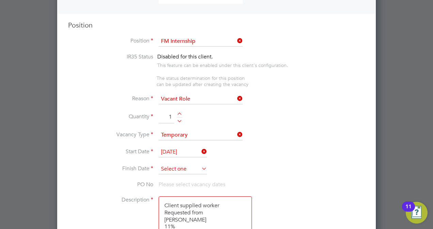
click at [177, 166] on input at bounding box center [183, 169] width 48 height 10
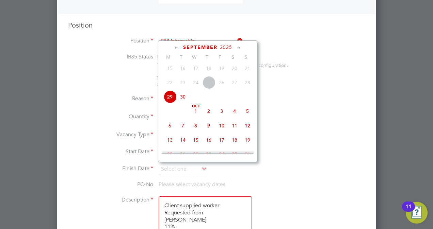
click at [237, 48] on icon at bounding box center [238, 47] width 6 height 7
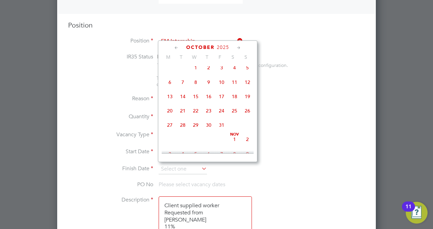
click at [237, 48] on icon at bounding box center [238, 47] width 6 height 7
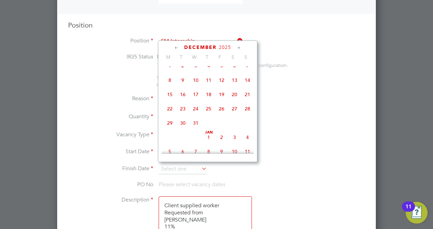
click at [171, 130] on span "29" at bounding box center [169, 123] width 13 height 13
type input "29 Dec 2025"
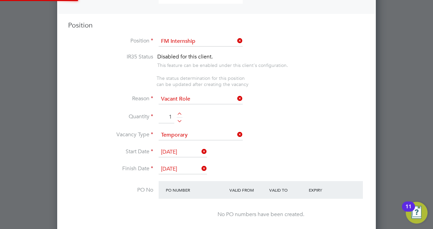
scroll to position [1052, 318]
click at [325, 127] on li "Quantity 1" at bounding box center [216, 120] width 297 height 19
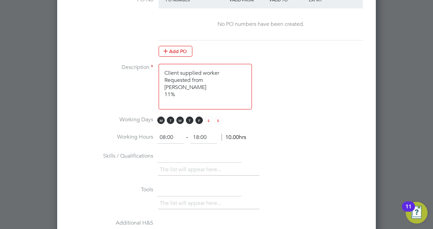
scroll to position [488, 0]
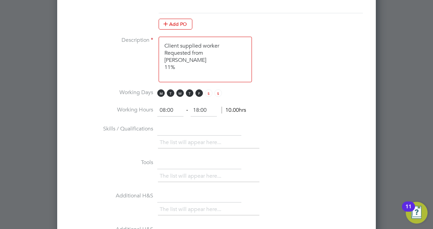
click at [199, 109] on input "18:00" at bounding box center [204, 110] width 26 height 12
type input "17:00"
click at [293, 139] on div "The list will appear here..." at bounding box center [261, 144] width 207 height 14
click at [271, 118] on li "Working Hours 08:00 ‐ 17:00 9.00hrs" at bounding box center [216, 113] width 297 height 19
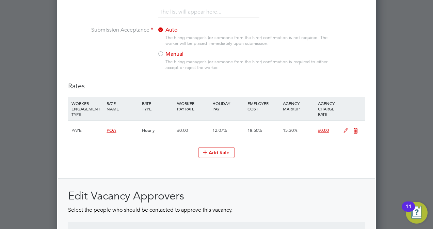
scroll to position [733, 0]
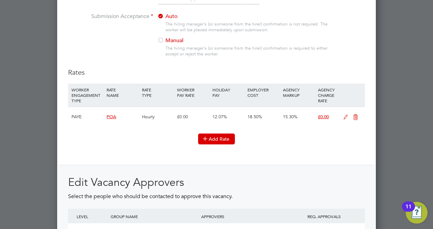
click at [224, 134] on button "Add Rate" at bounding box center [216, 139] width 37 height 11
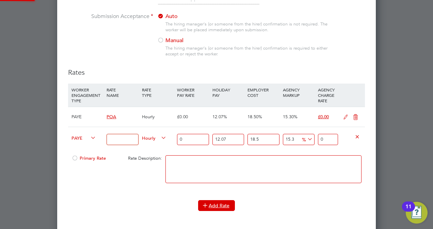
scroll to position [1118, 318]
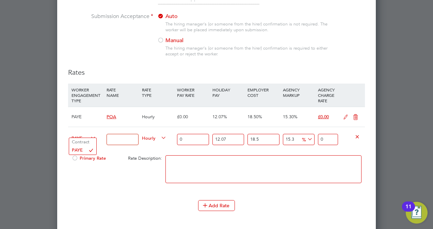
click at [72, 134] on span "PAYE" at bounding box center [83, 137] width 24 height 7
click at [83, 142] on li "Contract" at bounding box center [82, 142] width 27 height 9
click at [129, 136] on input at bounding box center [122, 139] width 32 height 11
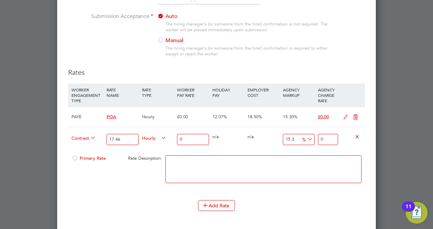
type input "17.46"
click at [202, 136] on input "0" at bounding box center [193, 139] width 32 height 11
drag, startPoint x: 295, startPoint y: 137, endPoint x: 266, endPoint y: 137, distance: 28.6
click at [266, 137] on div "Contract 17.46 Hourly 0 0 n/a 0 n/a 15.3 0 % 0" at bounding box center [216, 139] width 297 height 25
type input "11"
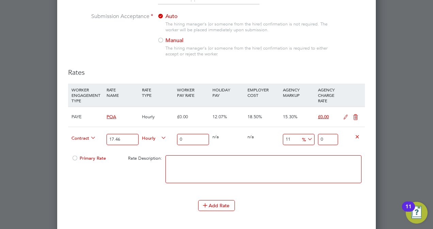
click at [328, 213] on li "Add Rate" at bounding box center [216, 209] width 297 height 18
click at [310, 167] on textarea at bounding box center [263, 169] width 196 height 28
click at [330, 134] on input "0" at bounding box center [328, 139] width 20 height 11
type input "0"
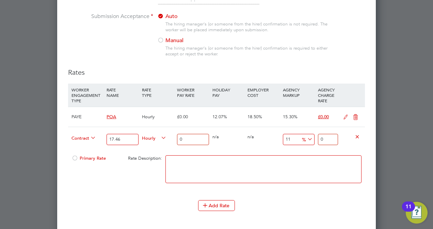
click at [87, 156] on span "Primary Rate" at bounding box center [88, 158] width 34 height 6
click at [327, 136] on input "0" at bounding box center [328, 139] width 20 height 11
type input "1"
type input "0"
type input "1"
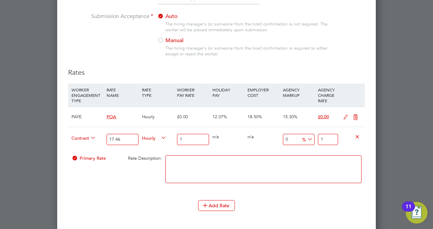
type input "1800"
type input "19"
type input "1830"
type input "19.3"
type input "1838"
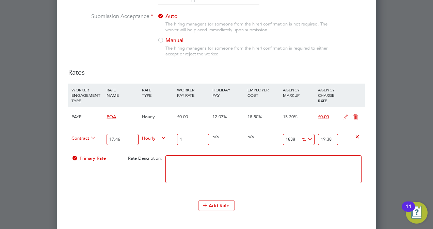
type input "19.38"
click at [301, 161] on textarea at bounding box center [263, 169] width 196 height 28
drag, startPoint x: 297, startPoint y: 135, endPoint x: 274, endPoint y: 139, distance: 24.0
click at [274, 139] on div "Contract 17.46 Hourly 1 0 n/a 0 n/a 1838 18.38 % 19.38" at bounding box center [216, 139] width 297 height 25
type input "0"
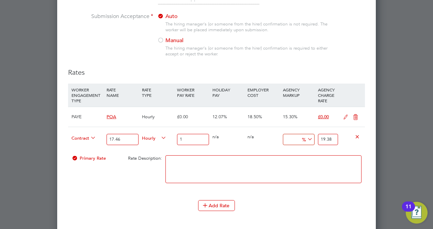
type input "1"
click at [183, 139] on input "1" at bounding box center [193, 139] width 32 height 11
type input "0"
click at [293, 136] on input "0" at bounding box center [299, 139] width 32 height 11
type input "1"
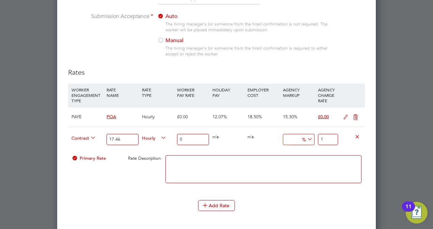
type input "0"
type input "11"
click at [276, 163] on textarea at bounding box center [263, 169] width 196 height 28
click at [197, 127] on div "0" at bounding box center [192, 139] width 35 height 25
click at [199, 134] on input "0" at bounding box center [193, 139] width 32 height 11
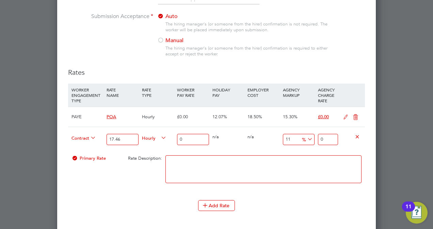
click at [133, 137] on input "17.46" at bounding box center [122, 139] width 32 height 11
type input "1"
type input "Client Supplied"
click at [189, 134] on input "0" at bounding box center [193, 139] width 32 height 11
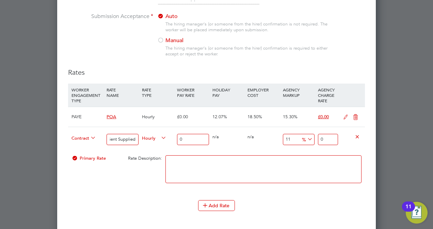
scroll to position [0, 0]
type input "0"
click at [192, 139] on input "0" at bounding box center [193, 139] width 32 height 11
type input "1"
type input "1.11"
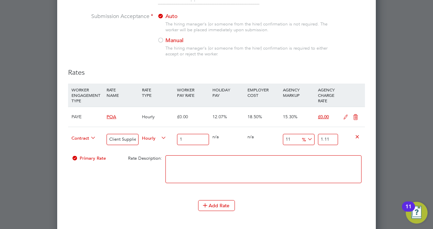
type input "17"
type input "18.87"
type input "17.4"
type input "19.314"
type input "17.46"
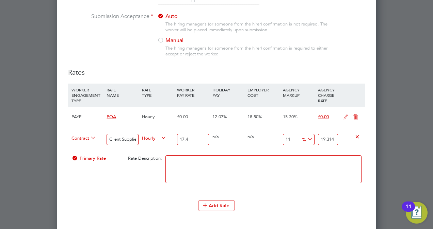
type input "19.3806"
type input "17.46"
click at [264, 202] on div "Add Rate" at bounding box center [216, 205] width 297 height 11
click at [353, 115] on icon at bounding box center [355, 117] width 9 height 5
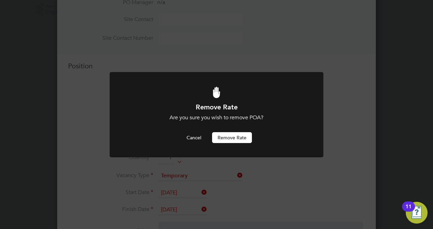
click at [246, 136] on button "Remove rate" at bounding box center [232, 137] width 40 height 11
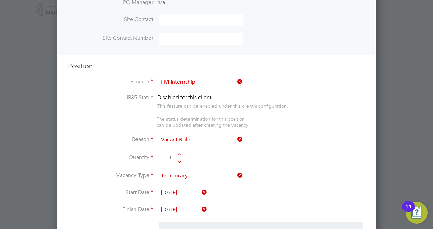
click at [332, 154] on li "Quantity 1" at bounding box center [216, 161] width 297 height 19
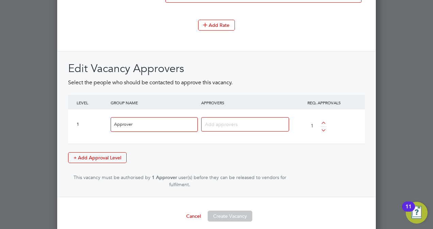
scroll to position [894, 0]
click at [237, 119] on input at bounding box center [242, 123] width 75 height 9
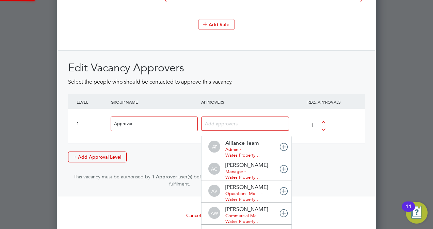
scroll to position [7, 48]
type input "fred"
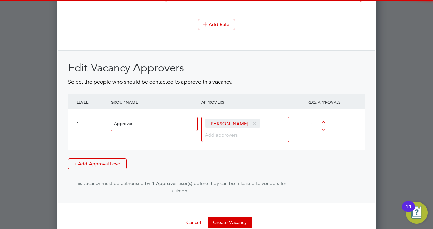
scroll to position [1105, 318]
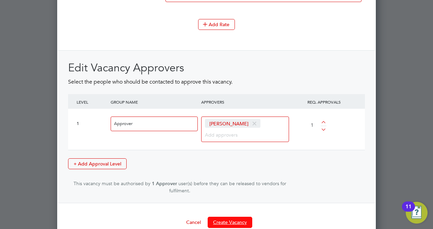
click at [239, 219] on button "Create Vacancy" at bounding box center [230, 222] width 45 height 11
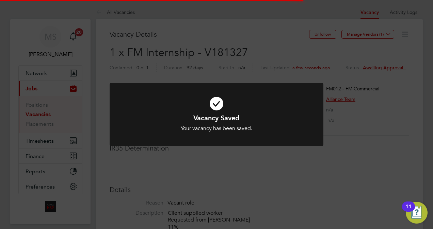
scroll to position [20, 48]
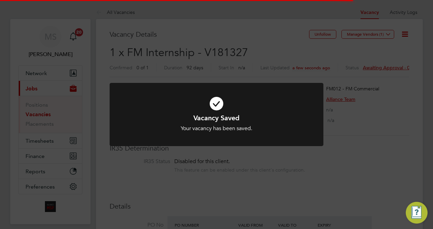
click at [297, 42] on div "Vacancy Saved Your vacancy has been saved. Cancel Okay" at bounding box center [216, 114] width 433 height 229
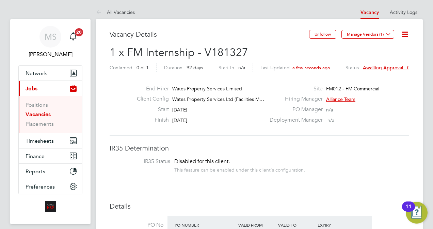
click at [403, 36] on icon at bounding box center [404, 34] width 9 height 9
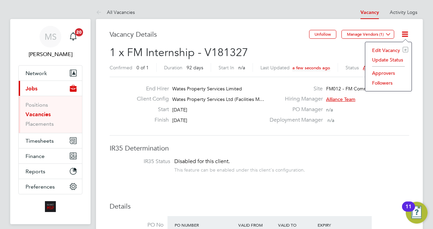
click at [385, 116] on div "PO Manager n/a" at bounding box center [338, 111] width 146 height 11
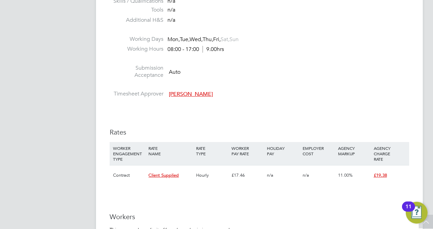
scroll to position [0, 0]
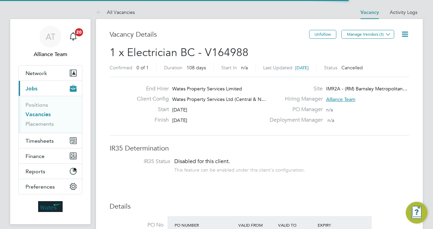
scroll to position [12, 106]
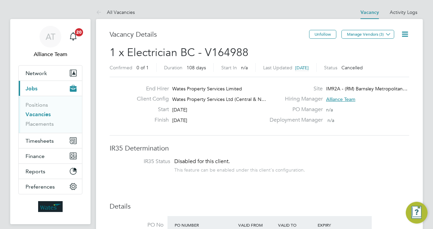
click at [267, 36] on h3 "Vacancy Details" at bounding box center [209, 34] width 199 height 9
click at [264, 114] on div "Start 16 Jun 2025" at bounding box center [198, 111] width 134 height 11
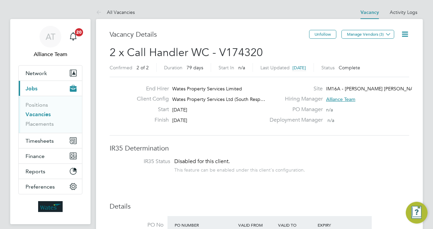
click at [366, 166] on li "IR35 Status Disabled for this client. This feature can be enabled under this cl…" at bounding box center [259, 166] width 286 height 17
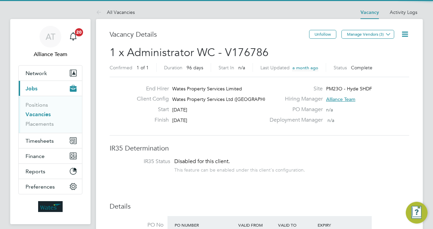
click at [336, 151] on h3 "IR35 Determination" at bounding box center [259, 148] width 299 height 9
click at [400, 208] on h3 "Details" at bounding box center [259, 206] width 299 height 9
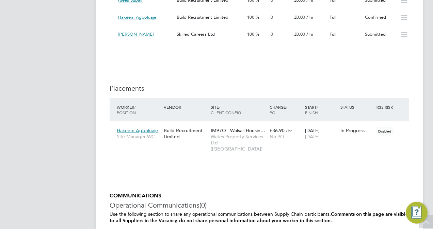
click at [305, 142] on div "08 Sep 2025 31 Oct 2025" at bounding box center [320, 133] width 35 height 19
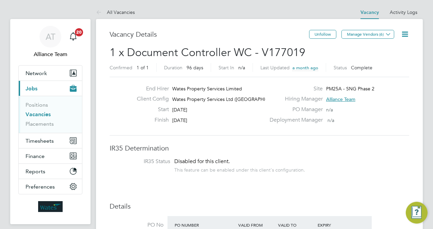
click at [402, 9] on link "Activity Logs" at bounding box center [404, 12] width 28 height 6
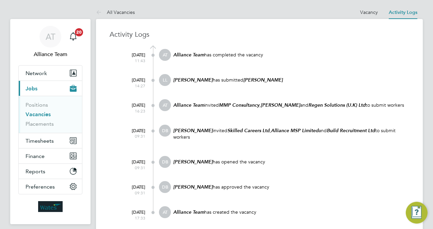
click at [359, 11] on at-navigation-tab "Vacancy" at bounding box center [368, 12] width 29 height 6
click at [369, 13] on link "Vacancy" at bounding box center [369, 12] width 18 height 6
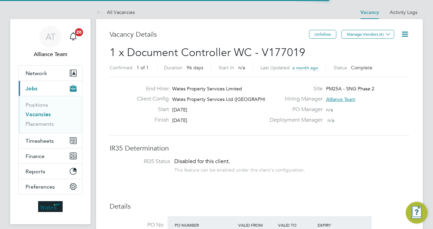
scroll to position [12, 59]
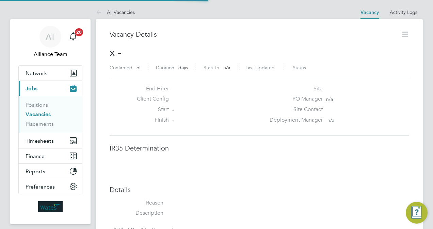
scroll to position [3, 3]
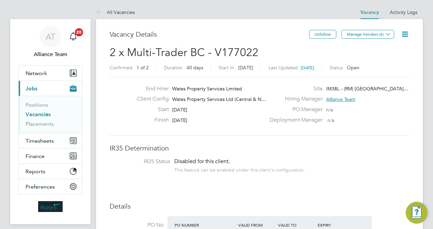
click at [353, 151] on h3 "IR35 Determination" at bounding box center [259, 148] width 299 height 9
click at [399, 13] on link "Activity Logs" at bounding box center [404, 12] width 28 height 6
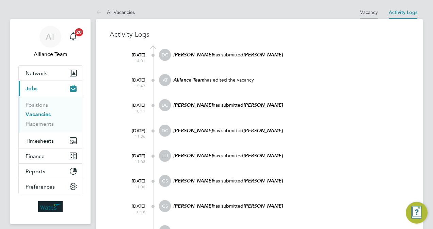
click at [363, 16] on li "Vacancy" at bounding box center [369, 12] width 18 height 14
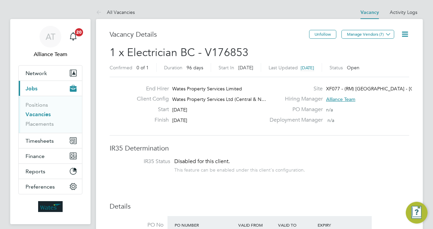
click at [265, 43] on div "Vacancy Details" at bounding box center [209, 38] width 199 height 16
click at [329, 170] on li "IR35 Status Disabled for this client. This feature can be enabled under this cl…" at bounding box center [259, 166] width 286 height 17
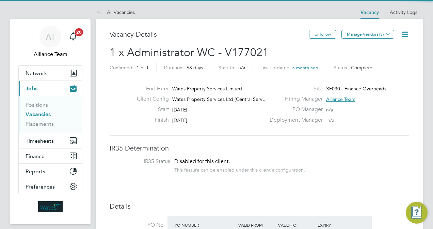
click at [346, 162] on li "IR35 Status Disabled for this client. This feature can be enabled under this cl…" at bounding box center [259, 166] width 286 height 17
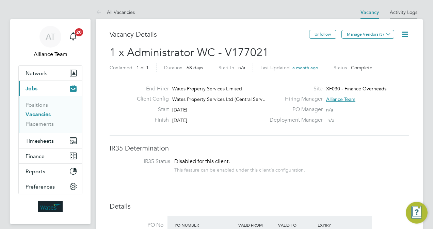
click at [405, 9] on li "Activity Logs" at bounding box center [404, 12] width 28 height 14
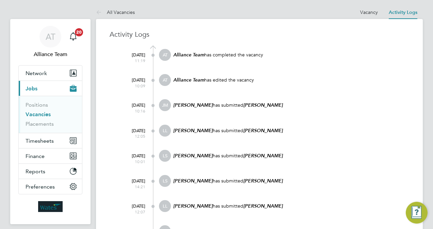
click at [346, 103] on p "Jack McMurray has submitted Gita Panahbehagh" at bounding box center [290, 105] width 236 height 6
click at [368, 13] on link "Vacancy" at bounding box center [369, 12] width 18 height 6
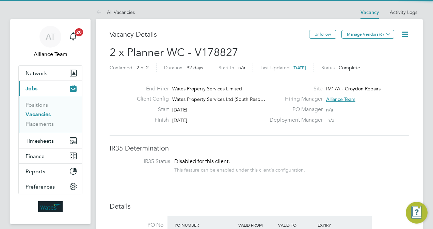
click at [284, 63] on h2 "2 x Planner WC - V178827 Confirmed 2 of 2 Duration 92 days Start In n/a Last Up…" at bounding box center [259, 60] width 299 height 29
click at [348, 169] on li "IR35 Status Disabled for this client. This feature can be enabled under this cl…" at bounding box center [259, 166] width 286 height 17
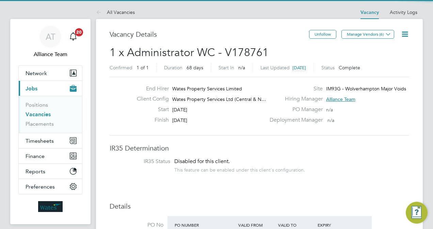
click at [402, 121] on div "Deployment Manager n/a" at bounding box center [338, 122] width 146 height 11
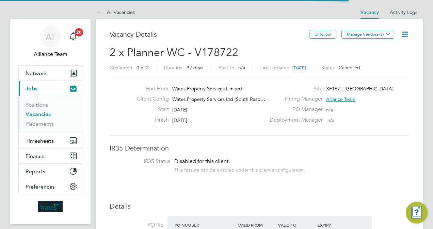
click at [243, 165] on div "Disabled for this client. This feature can be enabled under this client's confi…" at bounding box center [239, 165] width 131 height 15
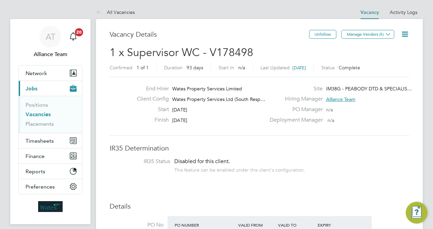
click at [352, 160] on li "IR35 Status Disabled for this client. This feature can be enabled under this cl…" at bounding box center [259, 166] width 286 height 17
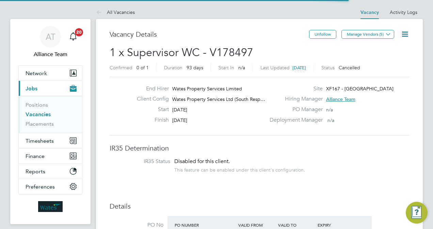
scroll to position [3, 3]
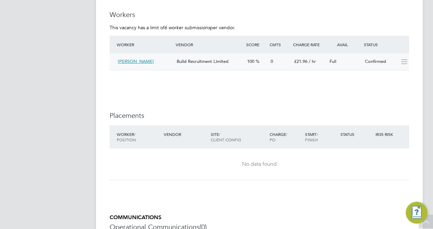
click at [352, 57] on div "Full" at bounding box center [344, 61] width 35 height 11
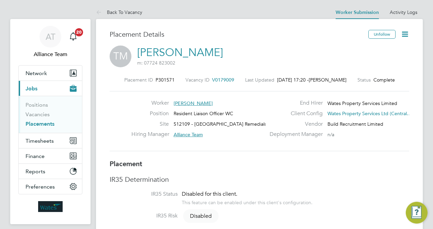
click at [213, 82] on span "V0179009" at bounding box center [223, 80] width 22 height 6
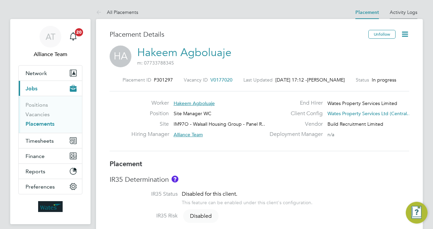
click at [399, 9] on li "Activity Logs" at bounding box center [404, 12] width 28 height 14
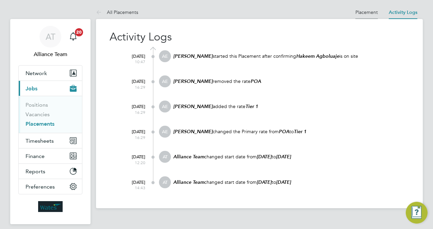
click at [375, 12] on link "Placement" at bounding box center [366, 12] width 22 height 6
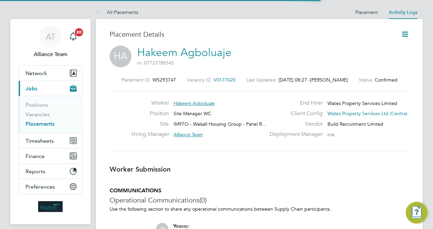
scroll to position [3, 3]
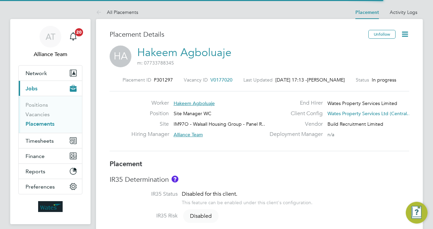
click at [224, 79] on span "V0177020" at bounding box center [221, 80] width 22 height 6
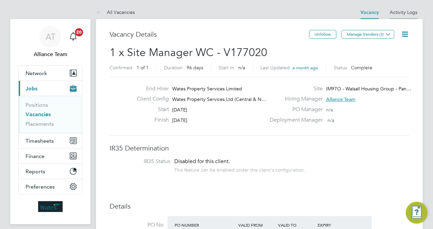
click at [399, 13] on link "Activity Logs" at bounding box center [404, 12] width 28 height 6
